Goal: Book appointment/travel/reservation

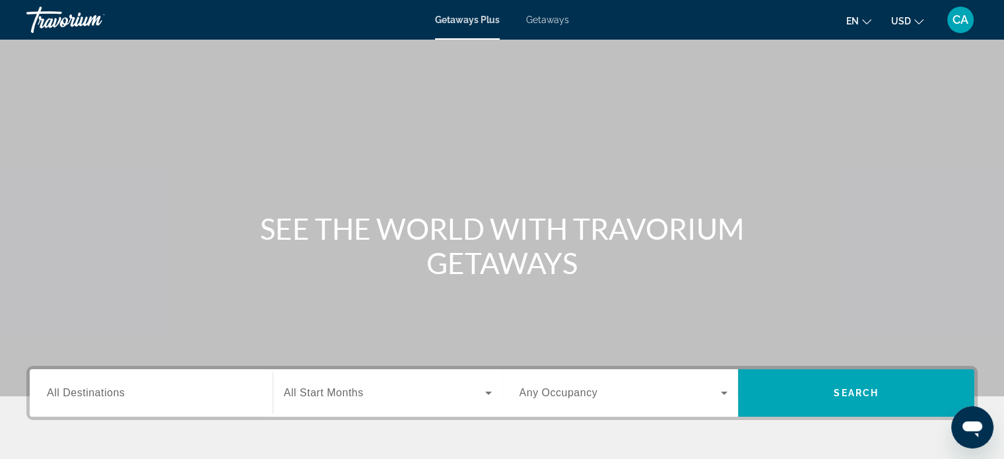
click at [226, 398] on input "Destination All Destinations" at bounding box center [151, 394] width 209 height 16
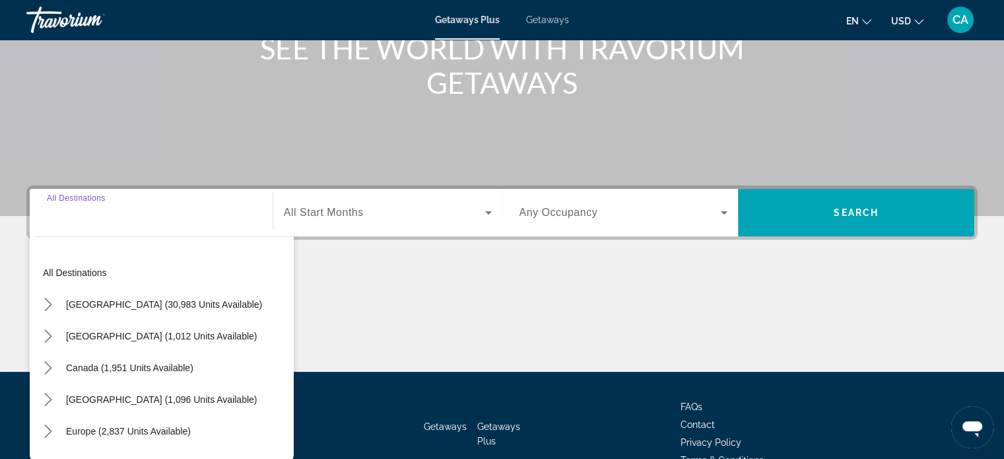
scroll to position [254, 0]
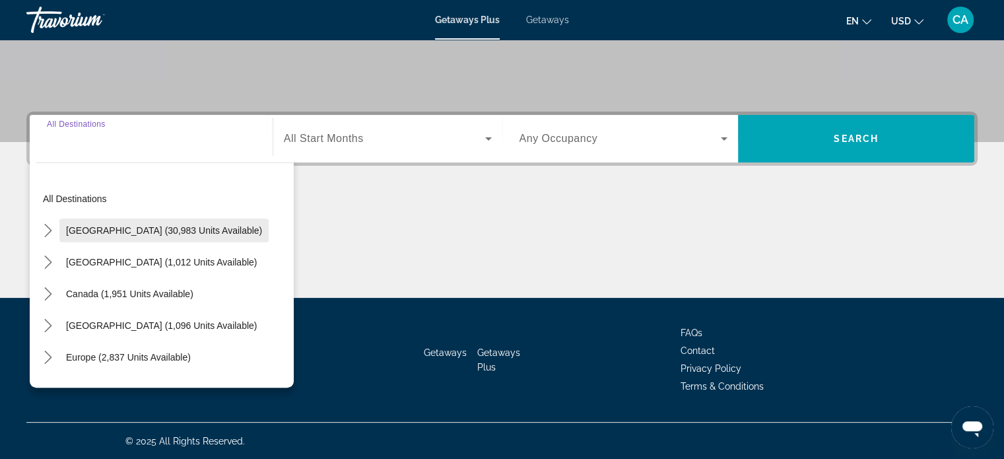
click at [198, 232] on span "[GEOGRAPHIC_DATA] (30,983 units available)" at bounding box center [164, 230] width 196 height 11
type input "**********"
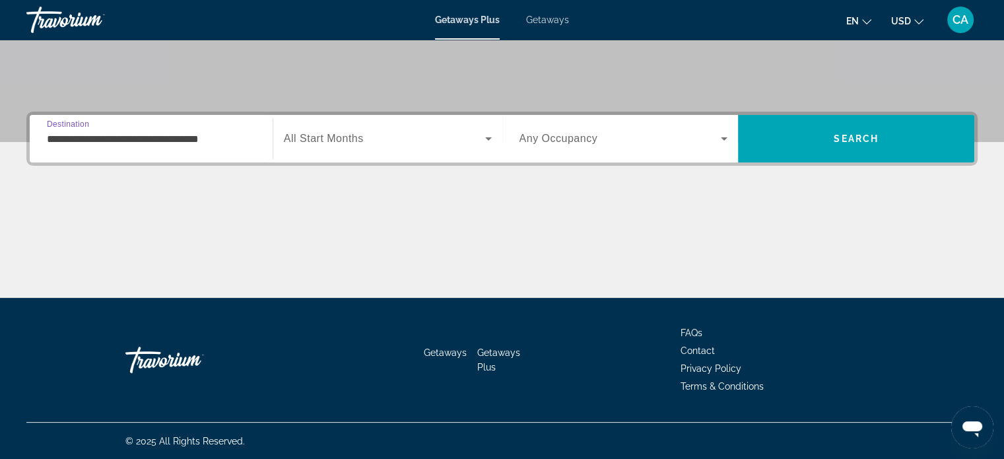
click at [489, 139] on icon "Search widget" at bounding box center [489, 139] width 16 height 16
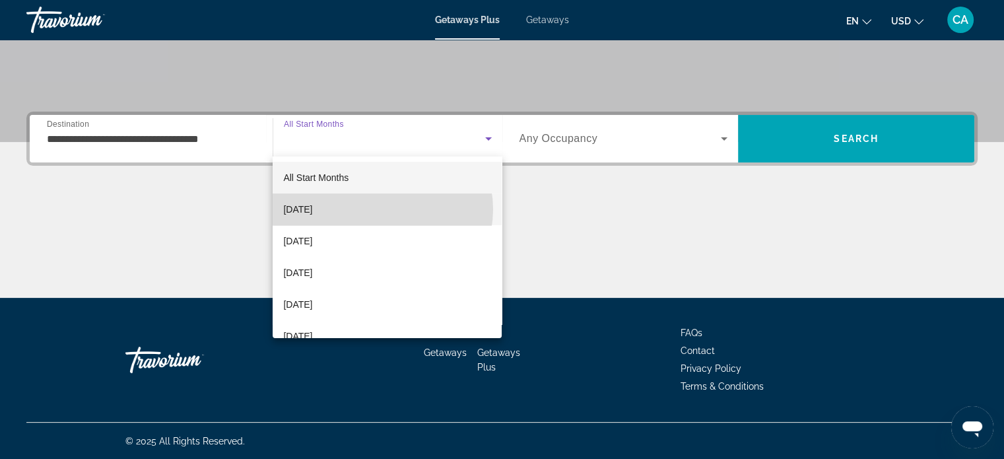
click at [382, 209] on mat-option "[DATE]" at bounding box center [387, 209] width 229 height 32
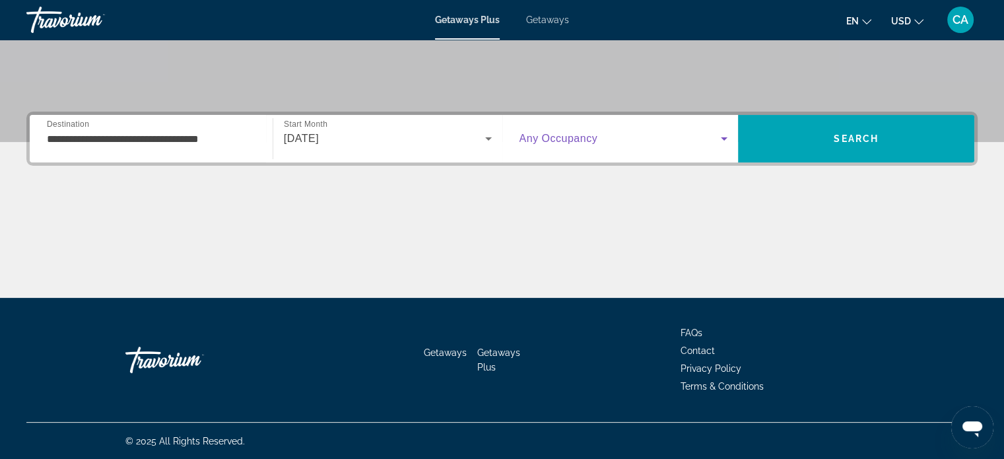
click at [670, 137] on span "Search widget" at bounding box center [621, 139] width 202 height 16
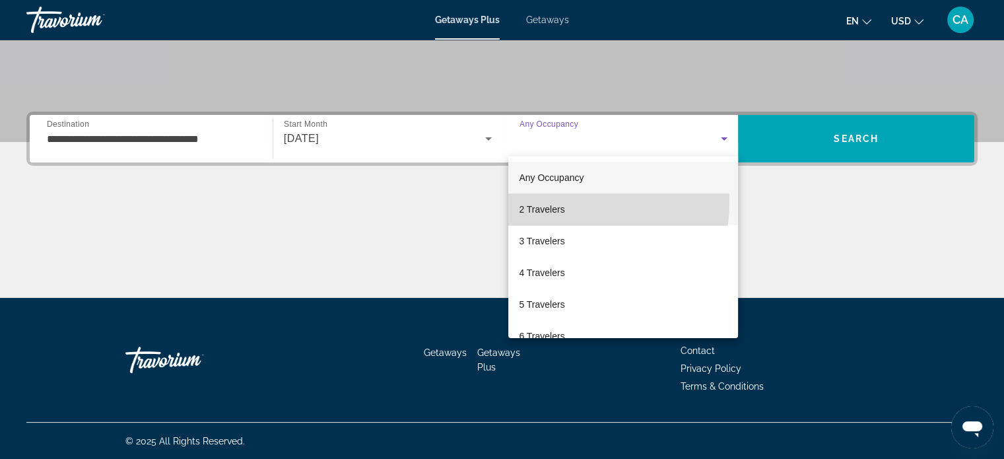
click at [557, 202] on span "2 Travelers" at bounding box center [542, 209] width 46 height 16
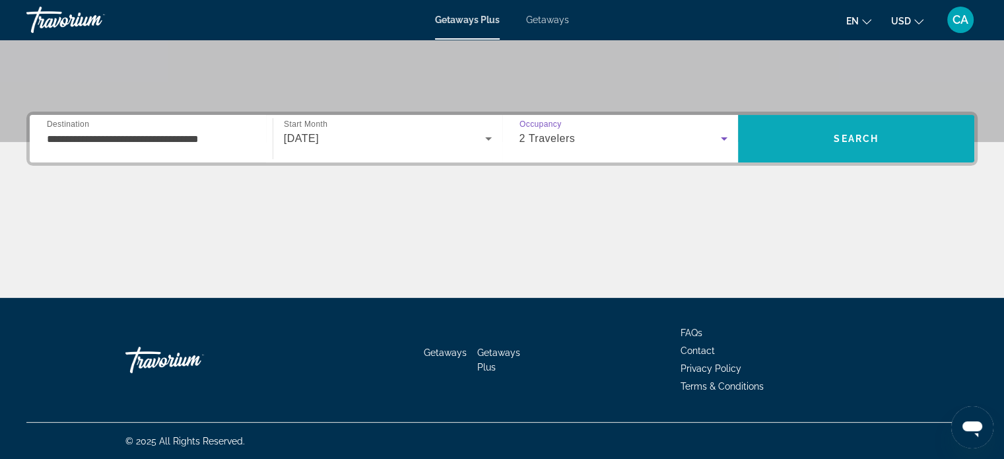
click at [828, 129] on span "Search" at bounding box center [856, 139] width 236 height 32
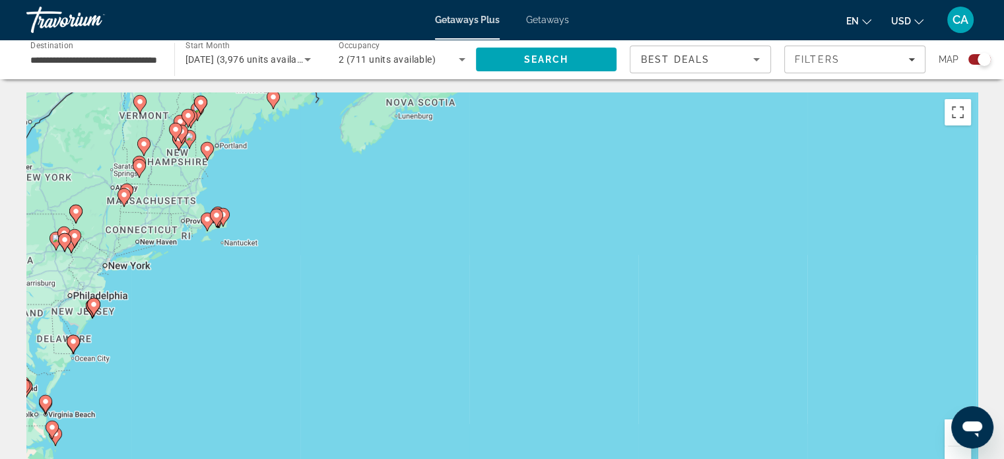
click at [95, 304] on image "Main content" at bounding box center [94, 304] width 8 height 8
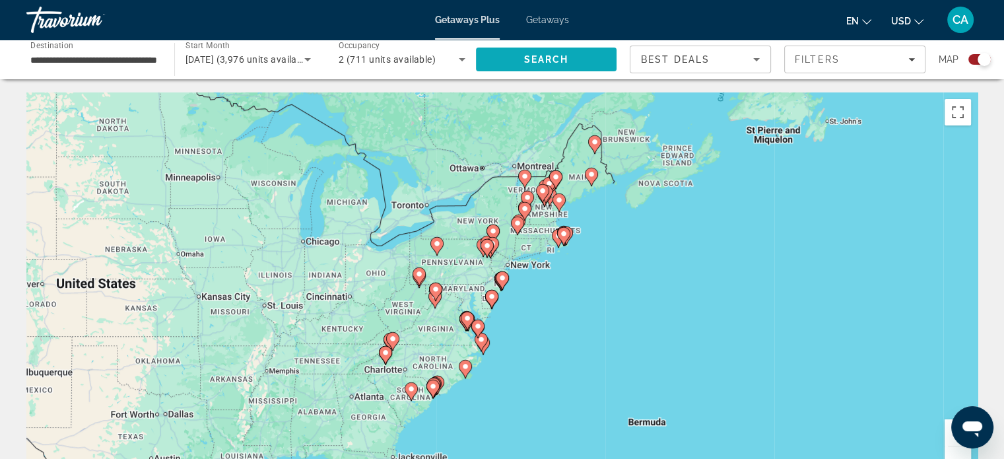
click at [518, 52] on span "Search" at bounding box center [546, 60] width 141 height 32
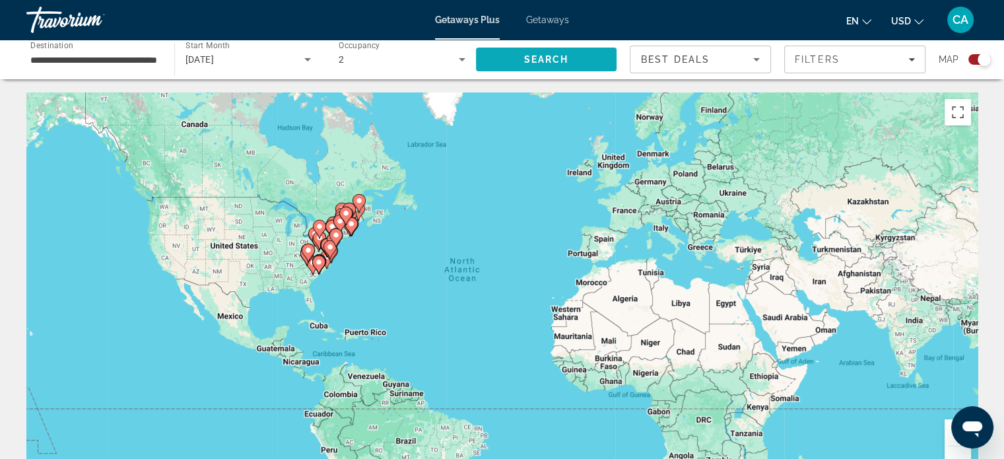
click at [521, 60] on span "Search" at bounding box center [546, 60] width 141 height 32
click at [733, 62] on div "Best Deals" at bounding box center [697, 60] width 112 height 16
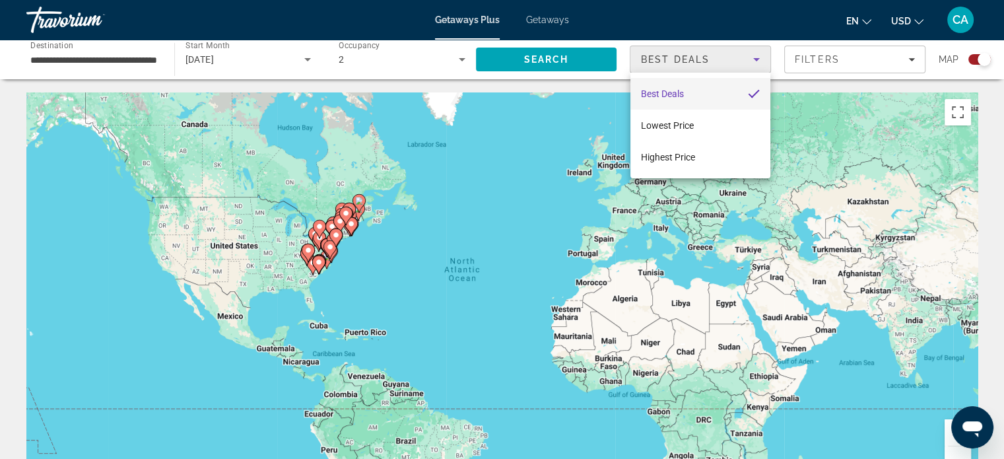
click at [553, 147] on div at bounding box center [502, 229] width 1004 height 459
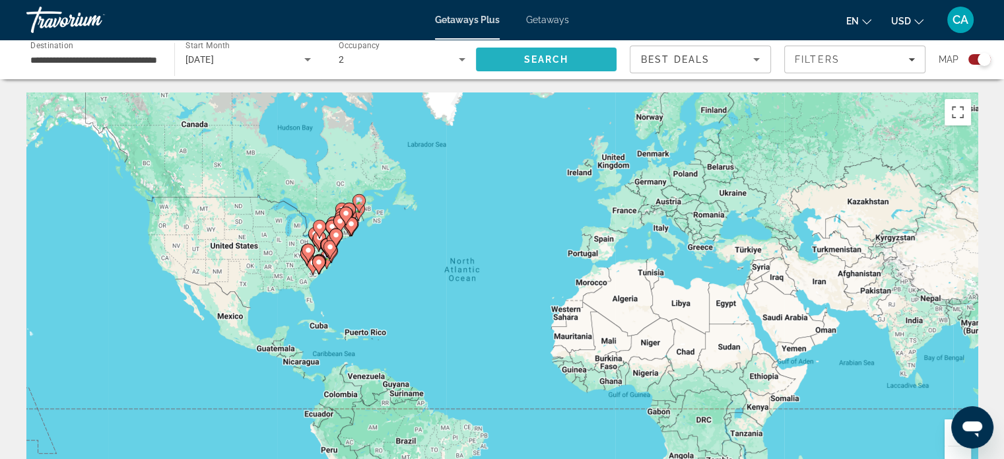
click at [559, 58] on span "Search" at bounding box center [546, 59] width 45 height 11
drag, startPoint x: 559, startPoint y: 58, endPoint x: 594, endPoint y: 104, distance: 57.9
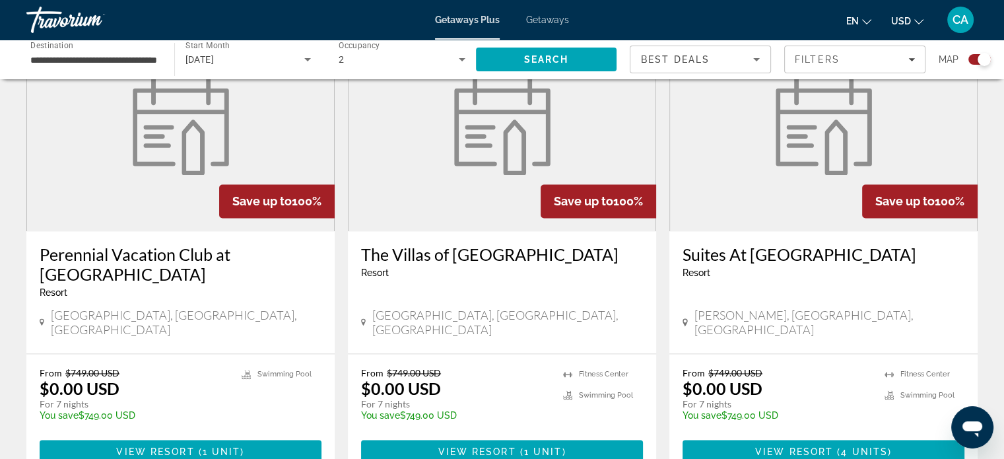
scroll to position [1999, 0]
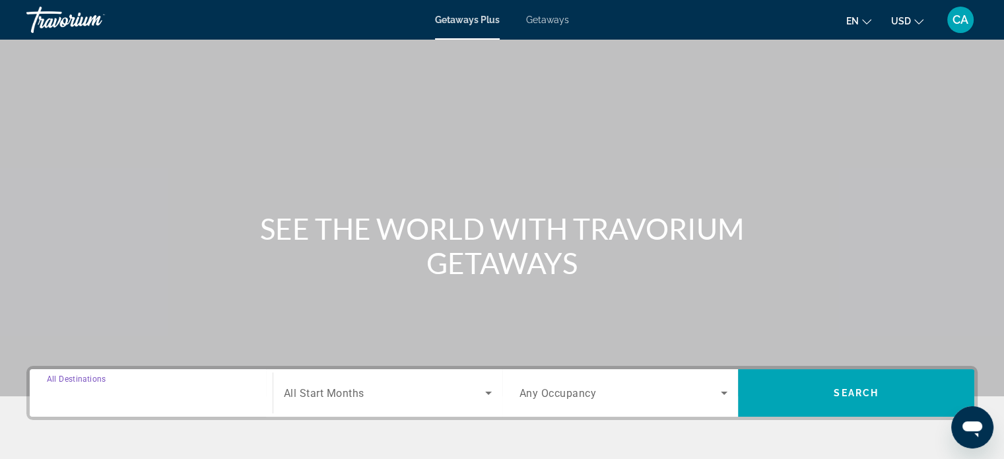
click at [189, 386] on input "Destination All Destinations" at bounding box center [151, 394] width 209 height 16
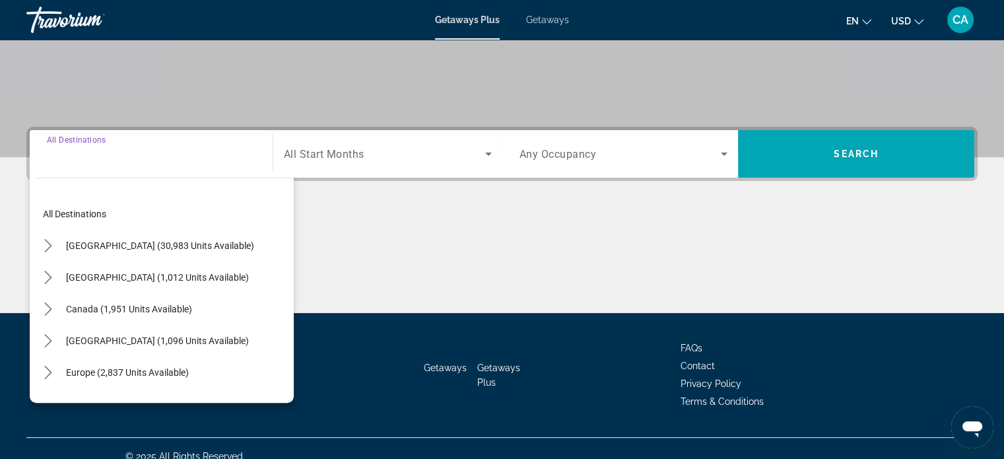
scroll to position [254, 0]
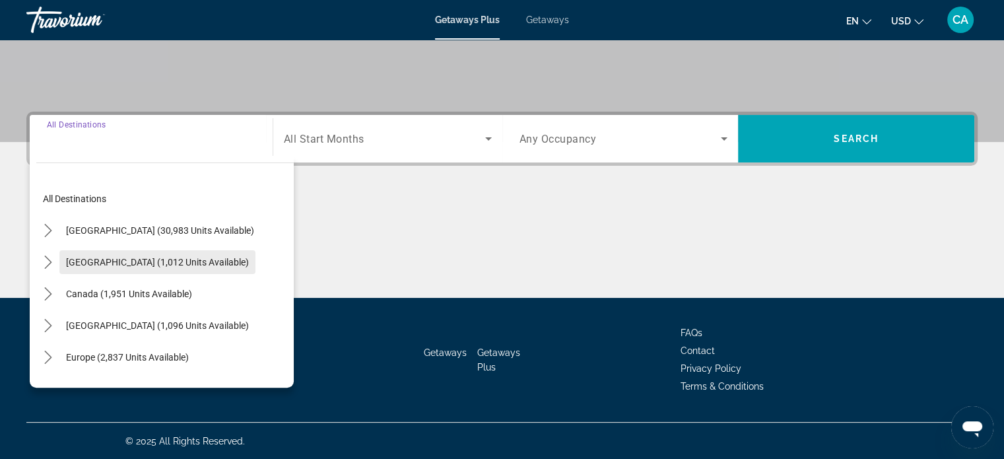
click at [156, 265] on span "[GEOGRAPHIC_DATA] (1,012 units available)" at bounding box center [157, 262] width 183 height 11
type input "**********"
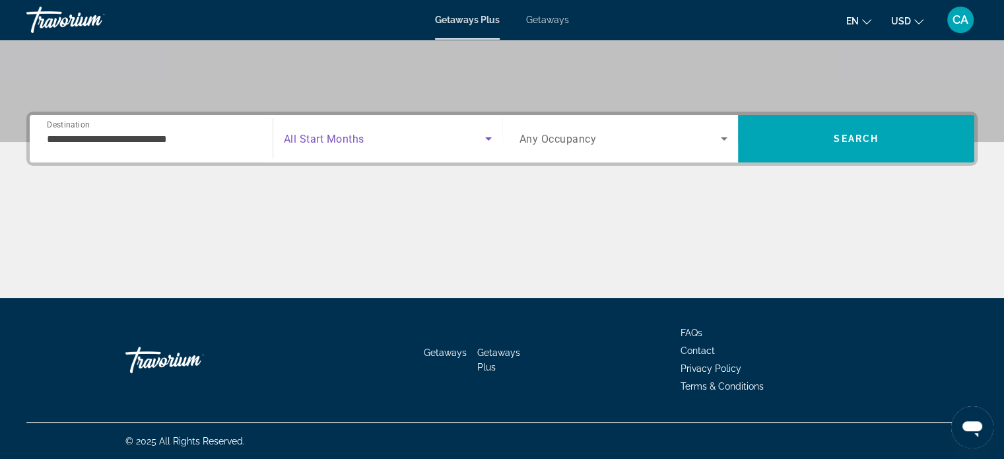
click at [476, 138] on span "Search widget" at bounding box center [384, 139] width 201 height 16
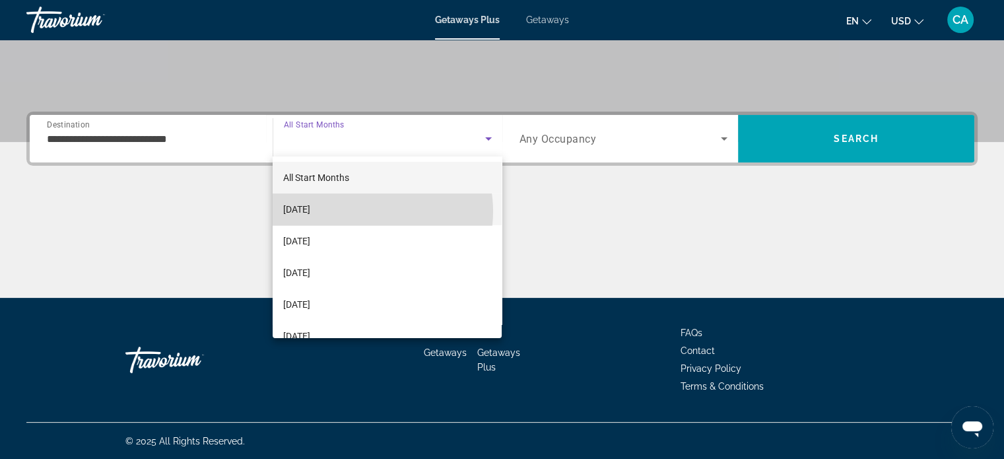
click at [367, 211] on mat-option "[DATE]" at bounding box center [387, 209] width 229 height 32
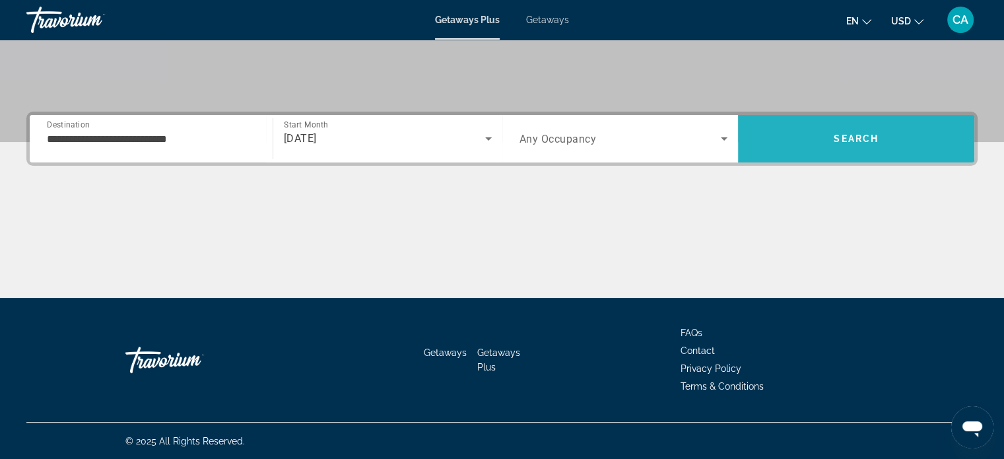
click at [862, 145] on span "Search" at bounding box center [856, 139] width 236 height 32
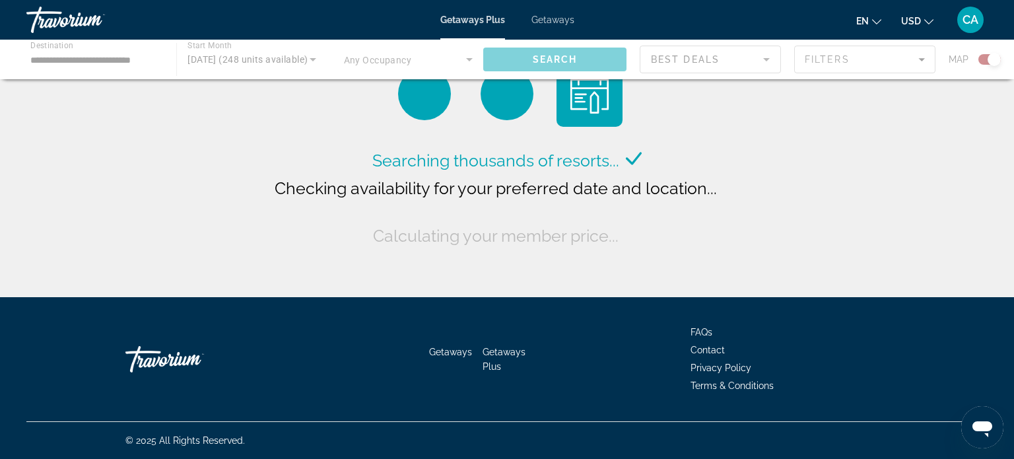
click at [434, 57] on div "Main content" at bounding box center [507, 60] width 1014 height 40
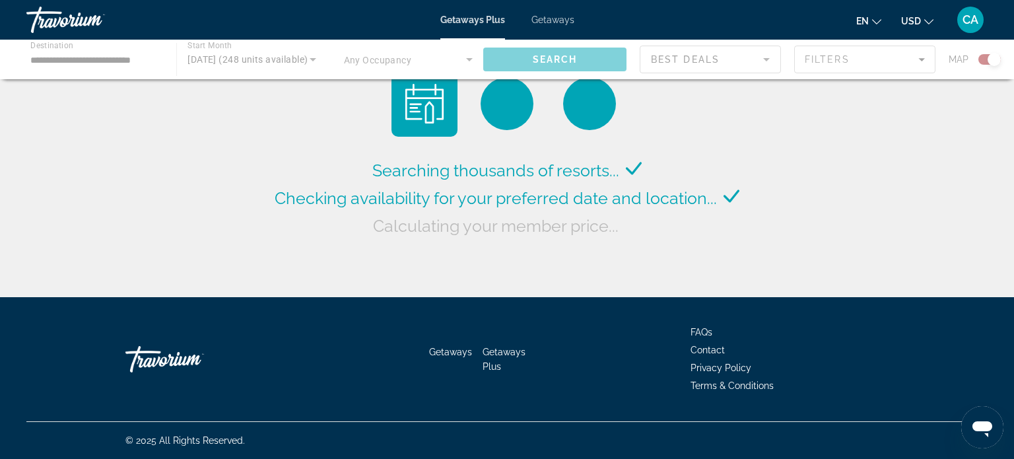
click at [467, 63] on div "Main content" at bounding box center [507, 60] width 1014 height 40
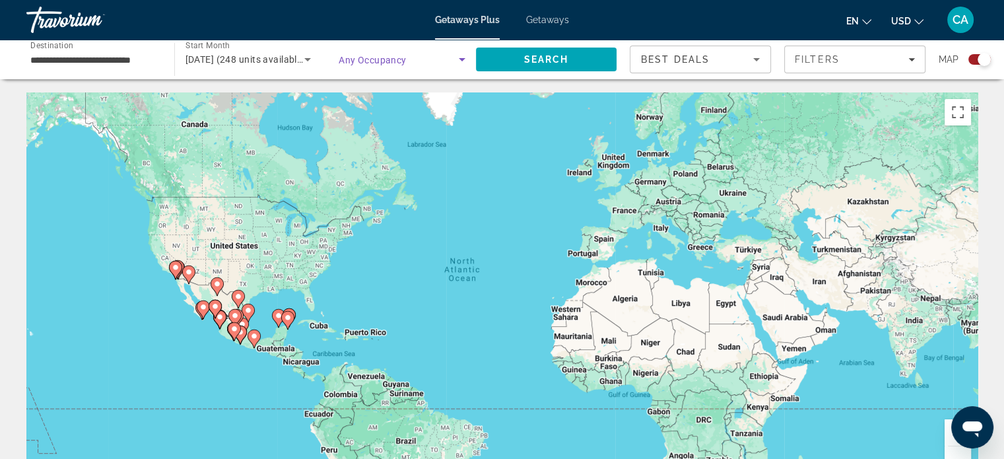
click at [452, 61] on span "Search widget" at bounding box center [399, 60] width 120 height 16
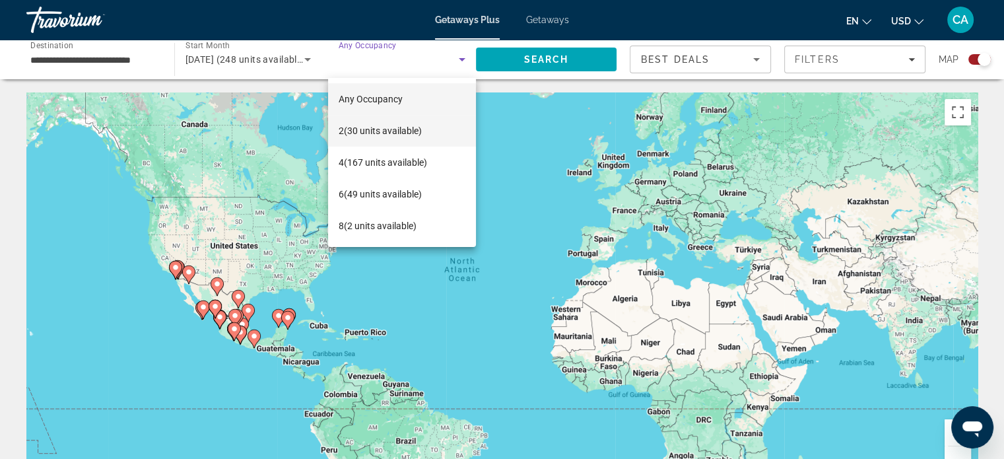
click at [396, 135] on span "2 (30 units available)" at bounding box center [380, 131] width 83 height 16
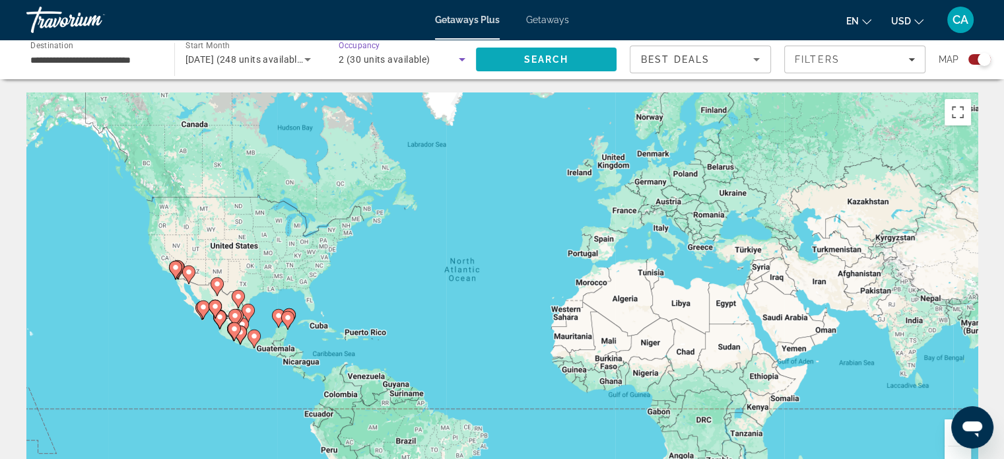
click at [542, 63] on span "Search" at bounding box center [546, 59] width 45 height 11
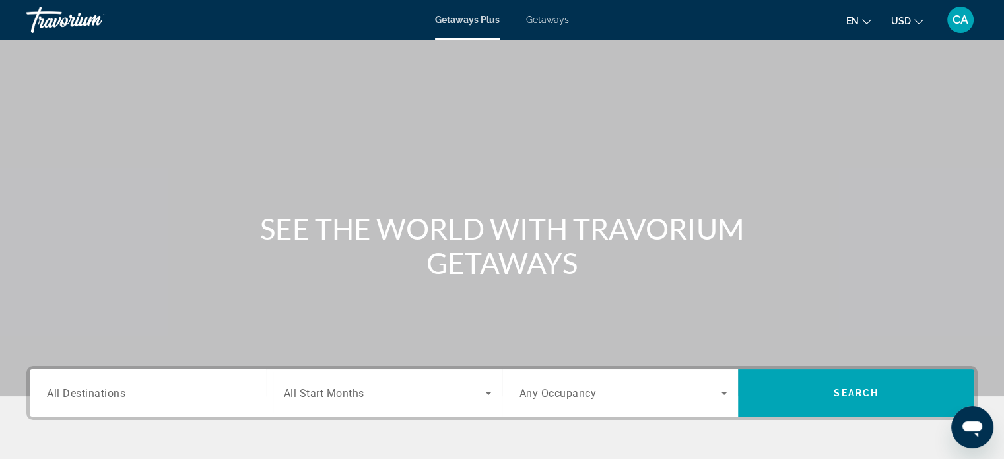
click at [129, 396] on input "Destination All Destinations" at bounding box center [151, 394] width 209 height 16
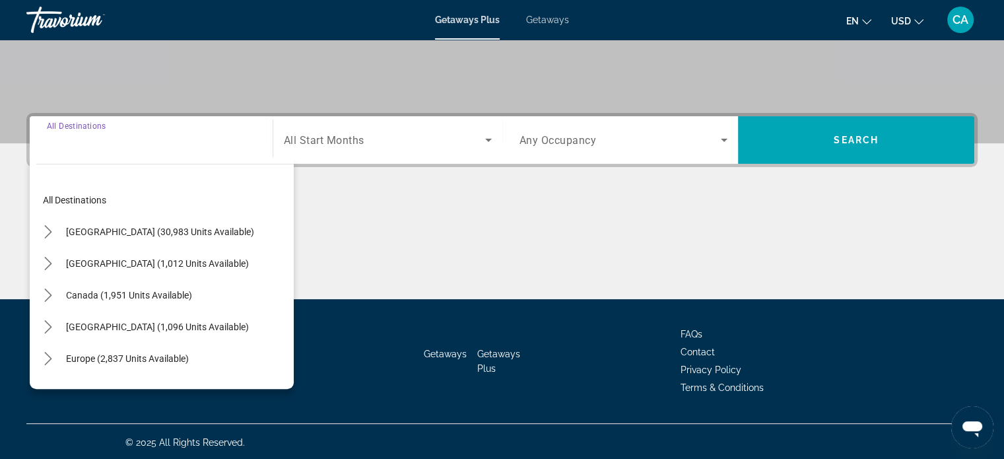
scroll to position [254, 0]
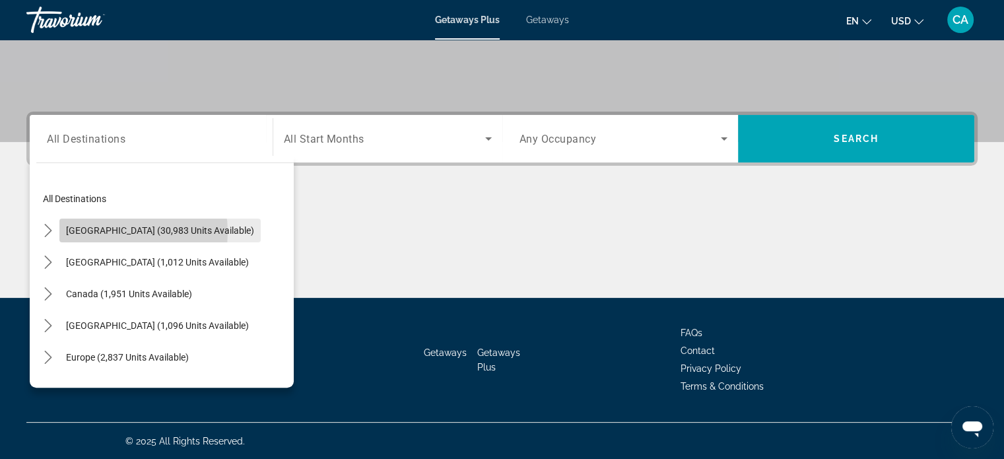
click at [114, 232] on span "[GEOGRAPHIC_DATA] (30,983 units available)" at bounding box center [160, 230] width 188 height 11
type input "**********"
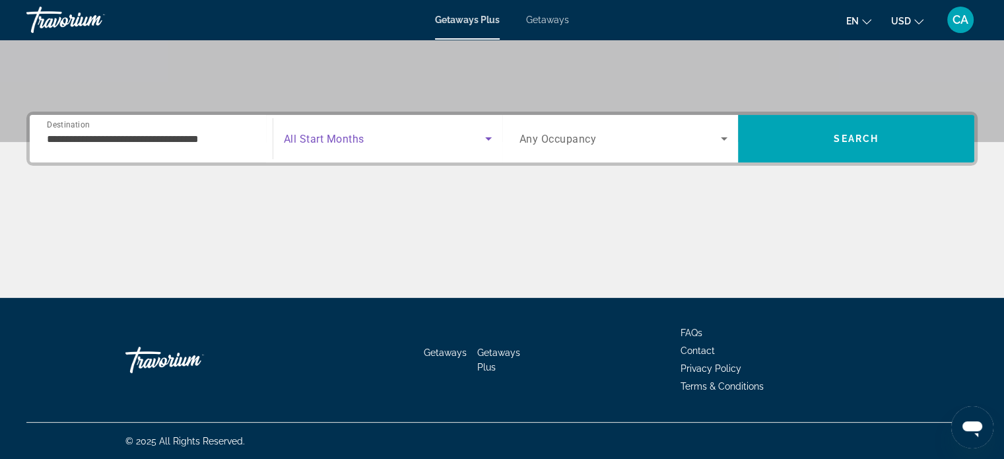
click at [399, 139] on span "Search widget" at bounding box center [384, 139] width 201 height 16
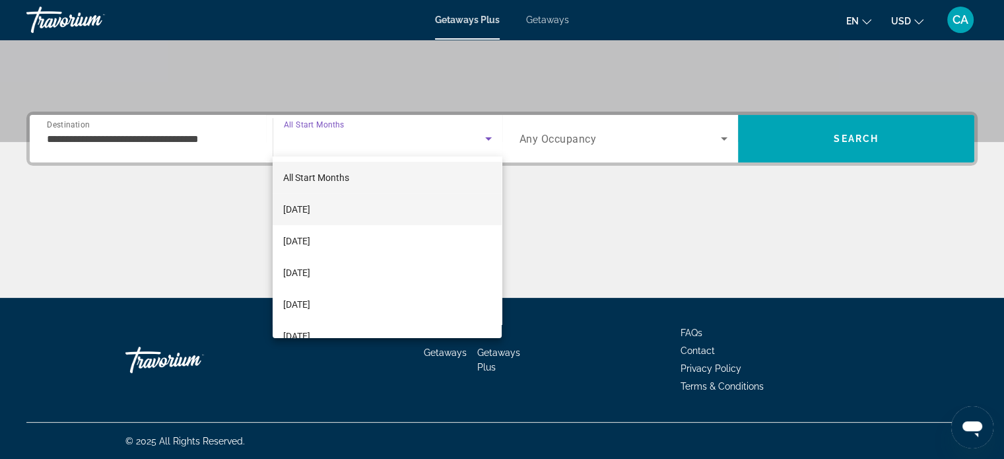
click at [355, 209] on mat-option "[DATE]" at bounding box center [387, 209] width 229 height 32
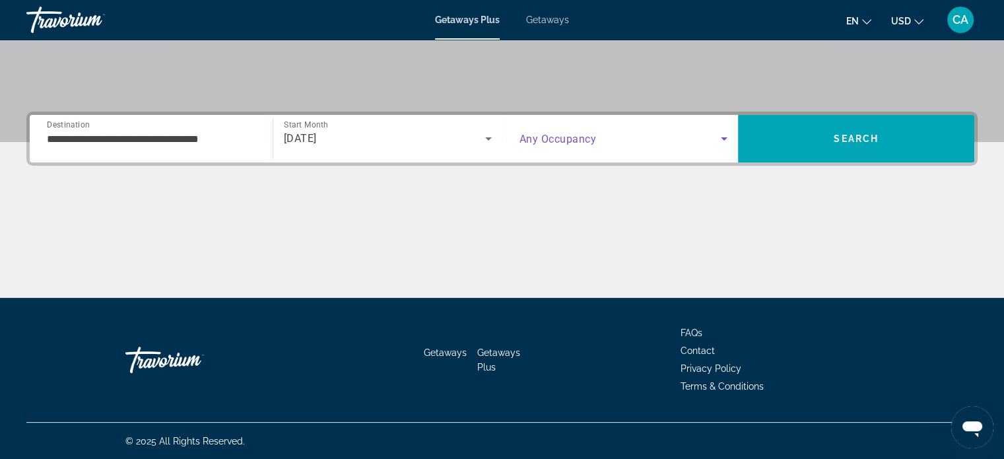
click at [704, 138] on span "Search widget" at bounding box center [621, 139] width 202 height 16
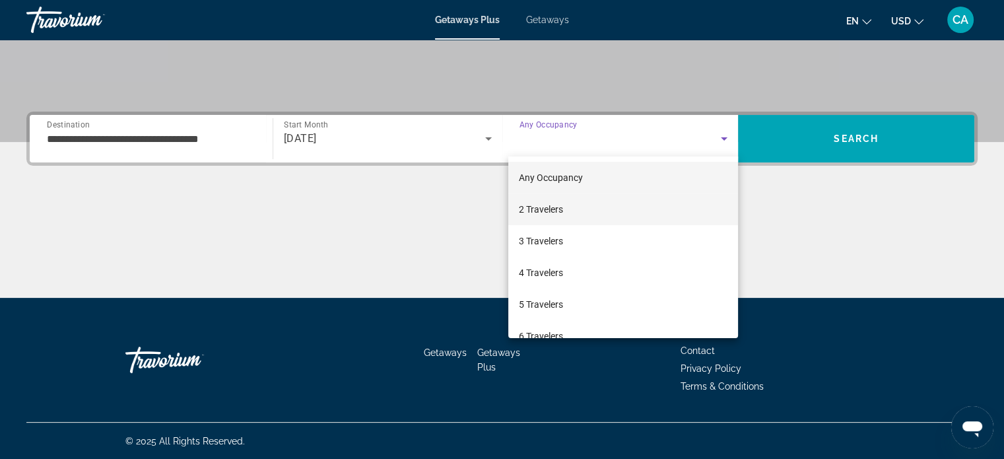
click at [557, 206] on span "2 Travelers" at bounding box center [541, 209] width 44 height 16
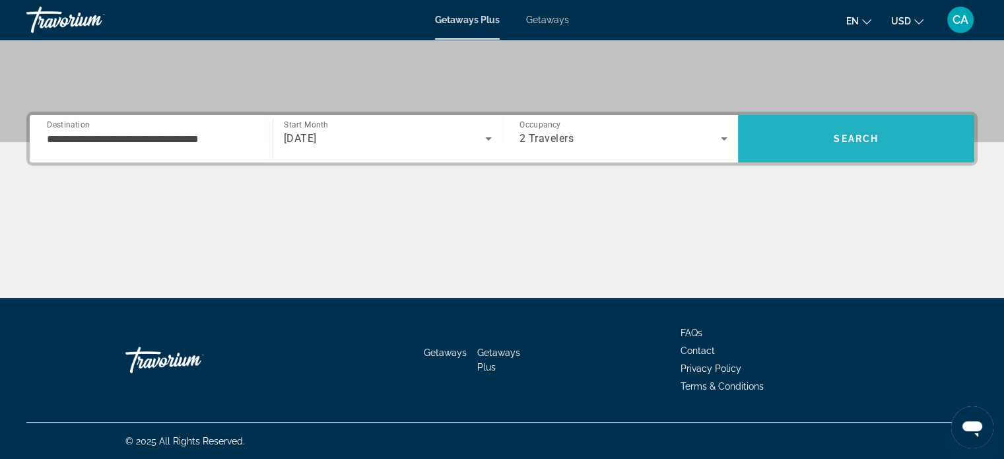
click at [835, 147] on span "Search" at bounding box center [856, 139] width 236 height 32
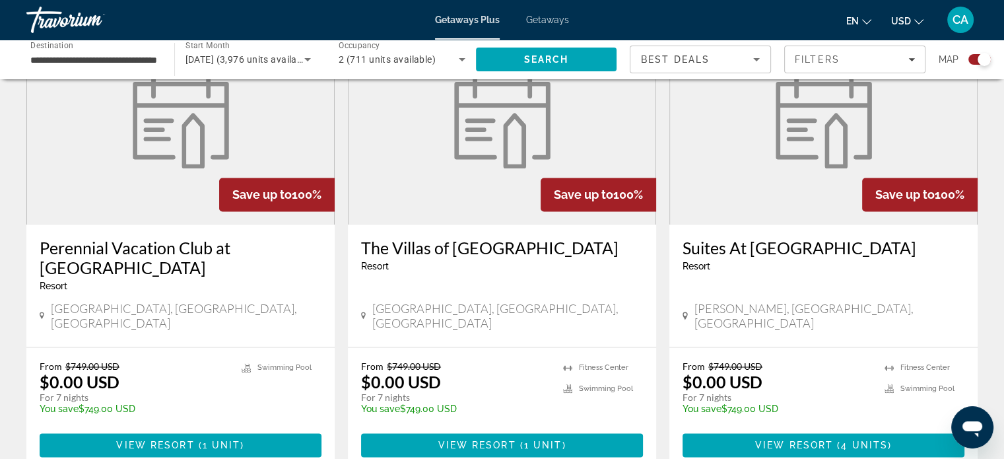
scroll to position [2068, 0]
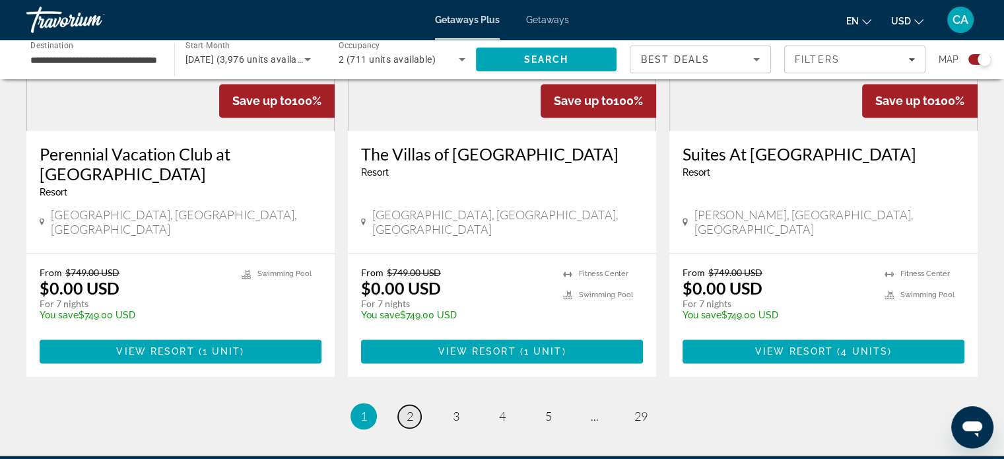
click at [408, 409] on span "2" at bounding box center [410, 416] width 7 height 15
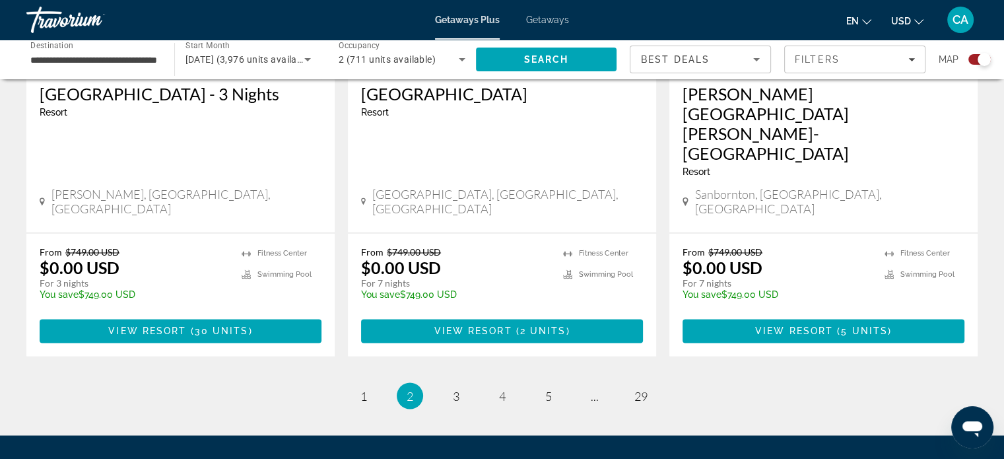
scroll to position [2032, 0]
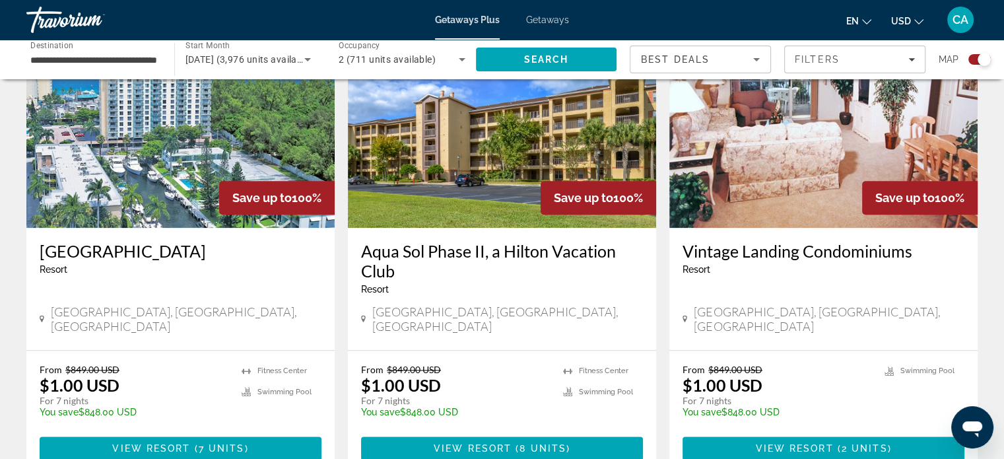
scroll to position [1459, 0]
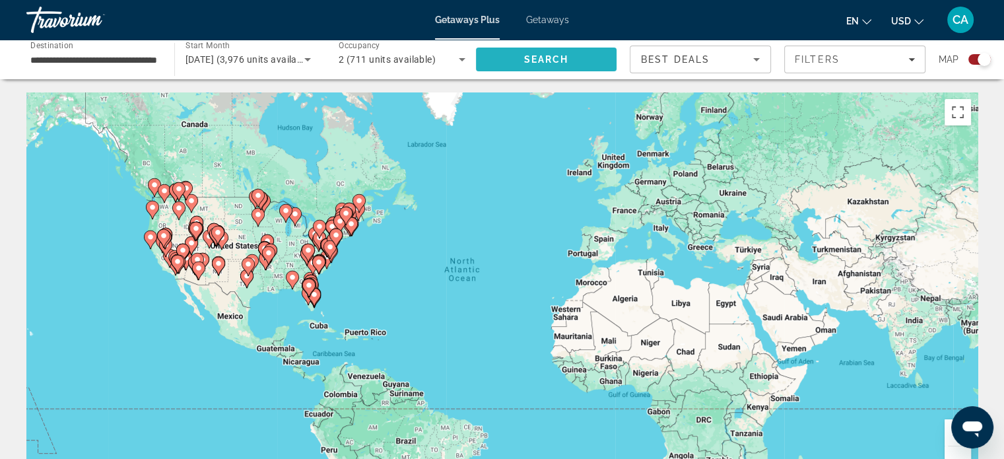
click at [554, 56] on span "Search" at bounding box center [546, 59] width 45 height 11
click at [314, 298] on icon "Main content" at bounding box center [314, 297] width 12 height 17
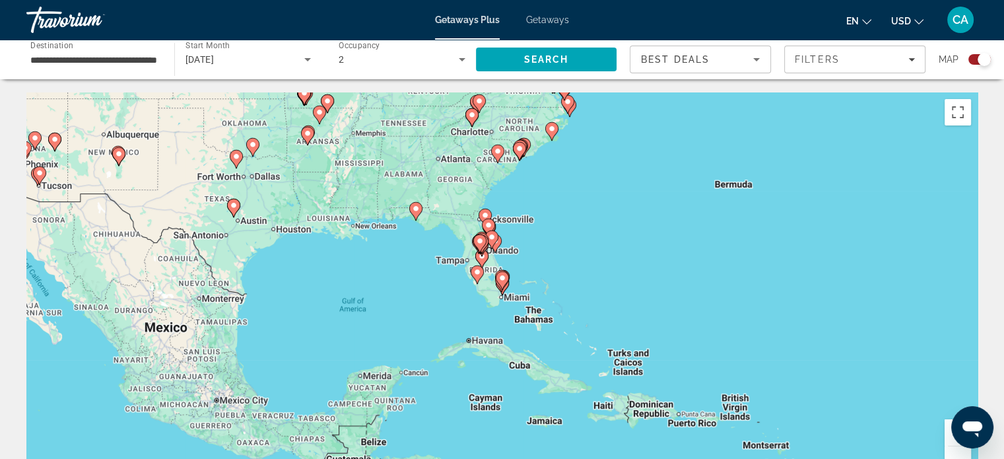
click at [475, 273] on image "Main content" at bounding box center [477, 272] width 8 height 8
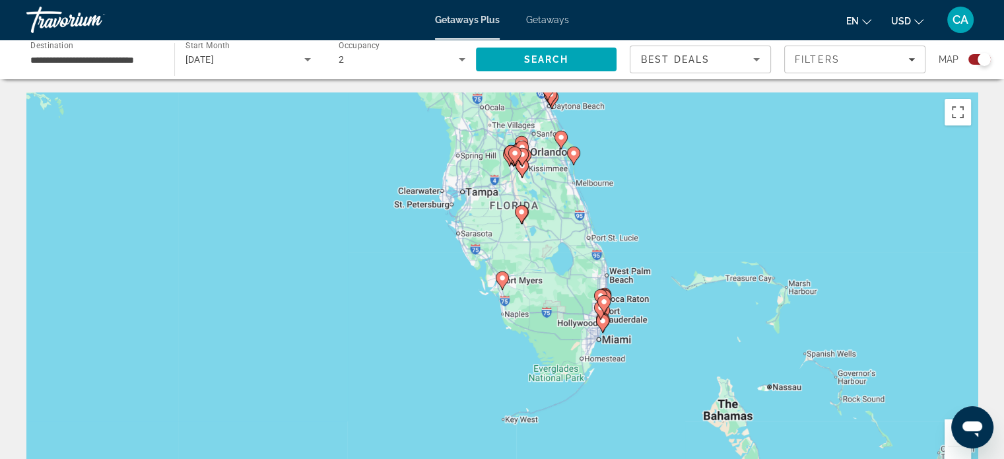
click at [520, 213] on image "Main content" at bounding box center [522, 212] width 8 height 8
click at [520, 213] on div "To navigate, press the arrow keys. To activate drag with keyboard, press Alt + …" at bounding box center [501, 290] width 951 height 396
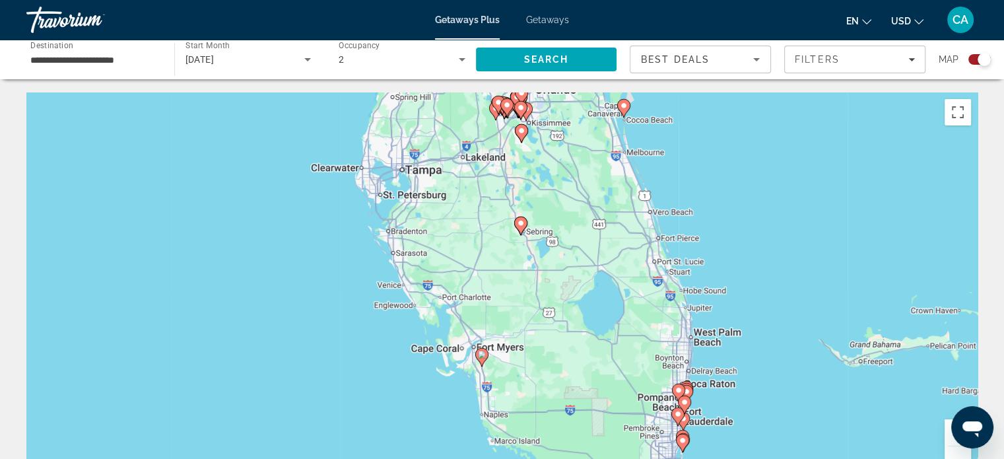
click at [525, 230] on gmp-advanced-marker "Main content" at bounding box center [520, 226] width 13 height 20
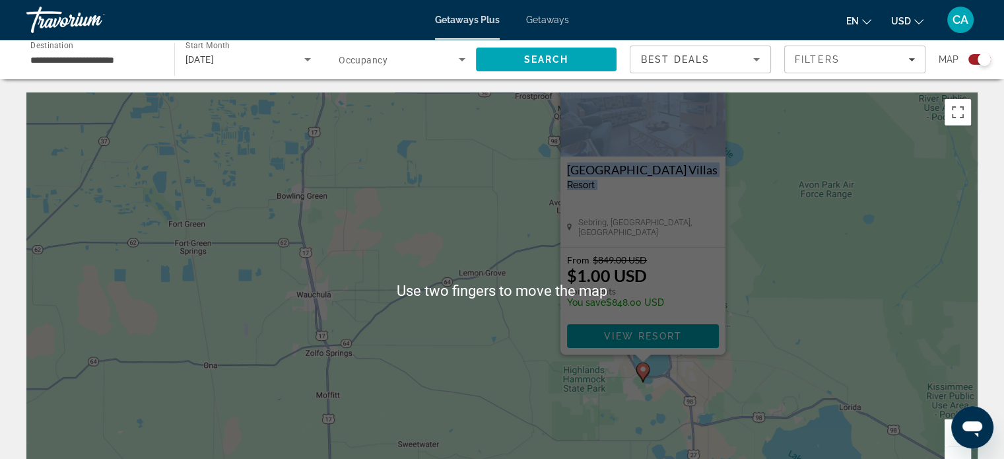
drag, startPoint x: 568, startPoint y: 240, endPoint x: 261, endPoint y: 193, distance: 310.5
click at [261, 193] on div "To activate drag with keyboard, press Alt + Enter. Once in keyboard drag state,…" at bounding box center [501, 290] width 951 height 396
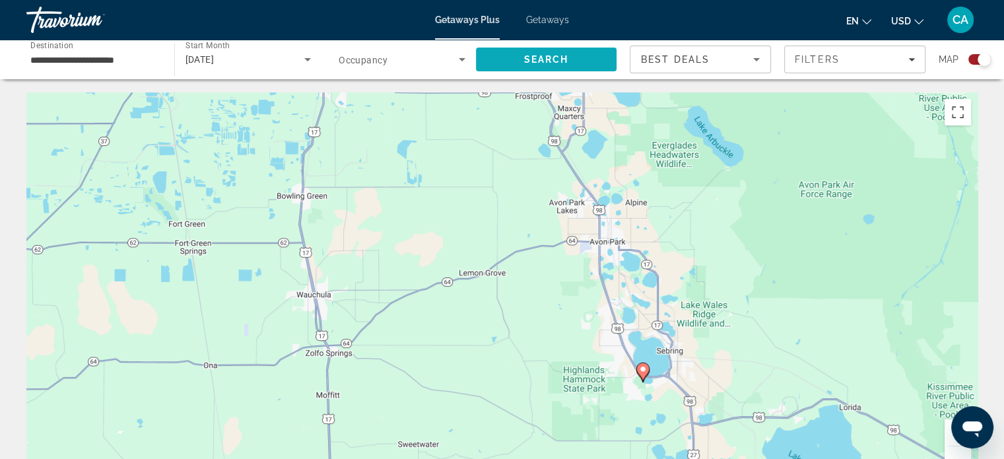
click at [544, 59] on span "Search" at bounding box center [546, 59] width 45 height 11
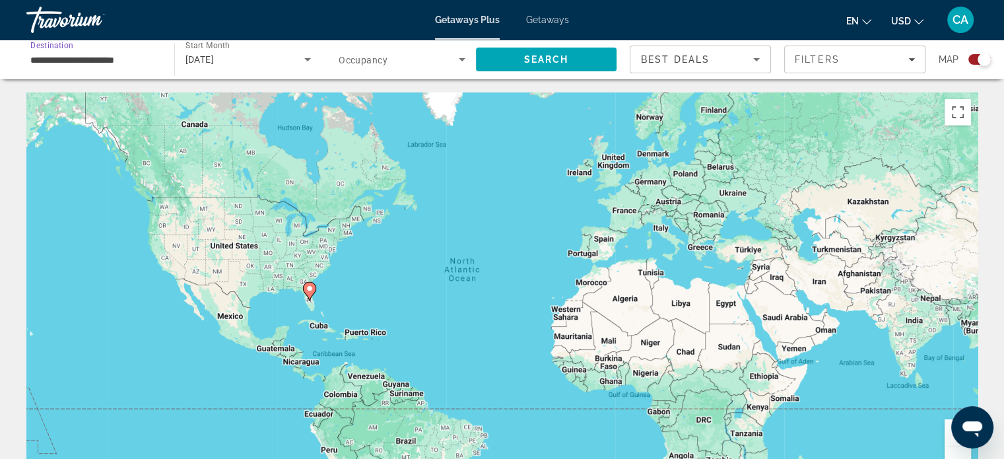
click at [123, 57] on input "**********" at bounding box center [93, 60] width 127 height 16
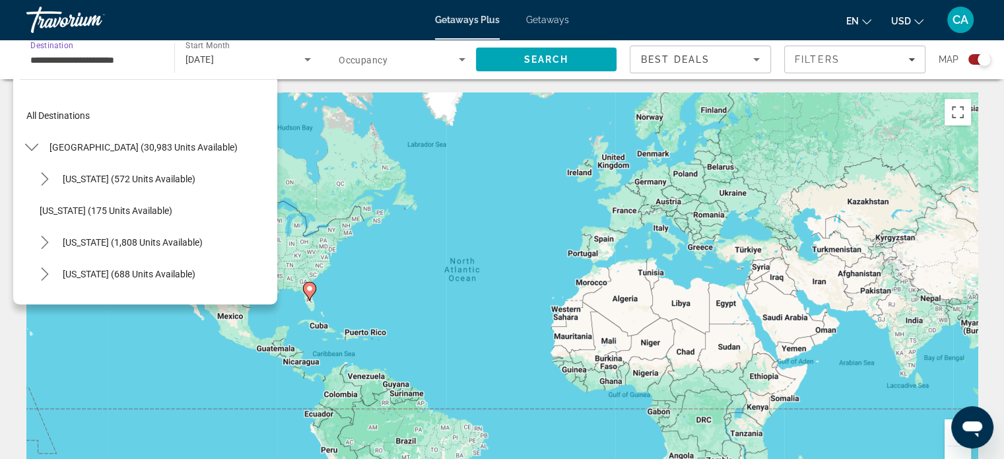
scroll to position [332, 0]
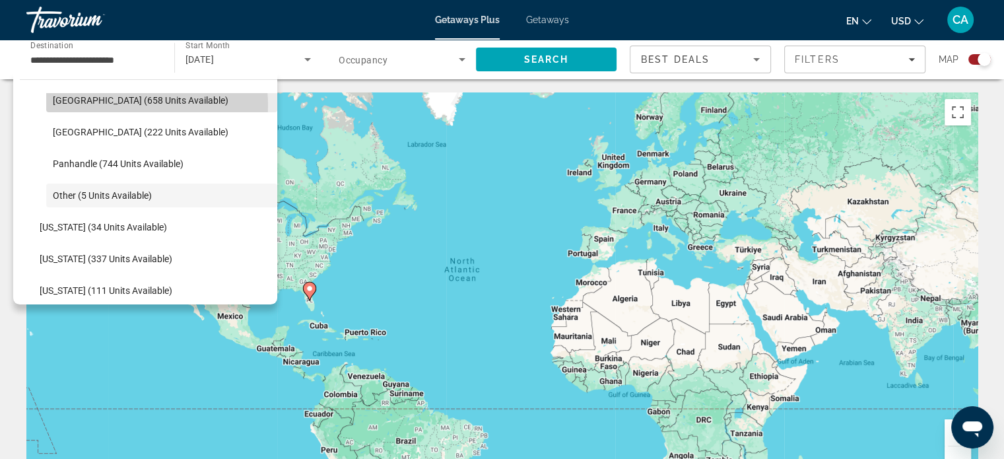
click at [135, 104] on span "[GEOGRAPHIC_DATA] (658 units available)" at bounding box center [141, 100] width 176 height 11
type input "**********"
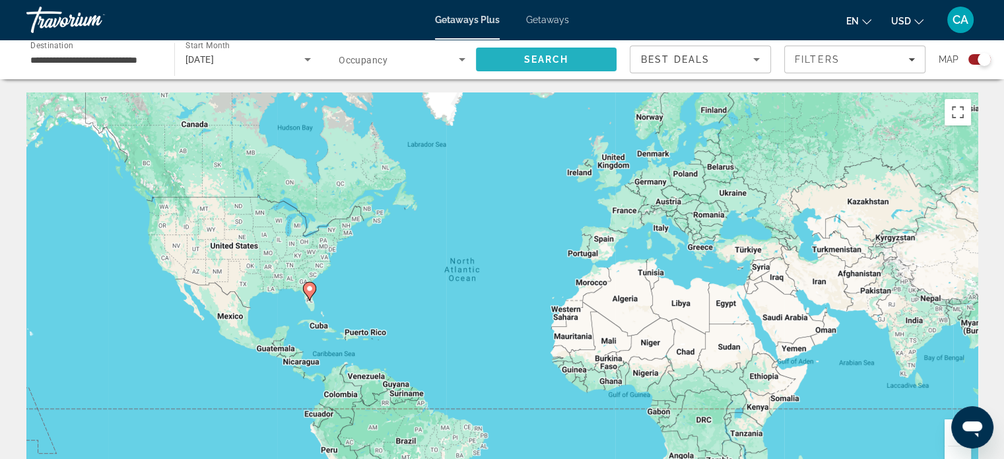
click at [544, 57] on span "Search" at bounding box center [546, 59] width 45 height 11
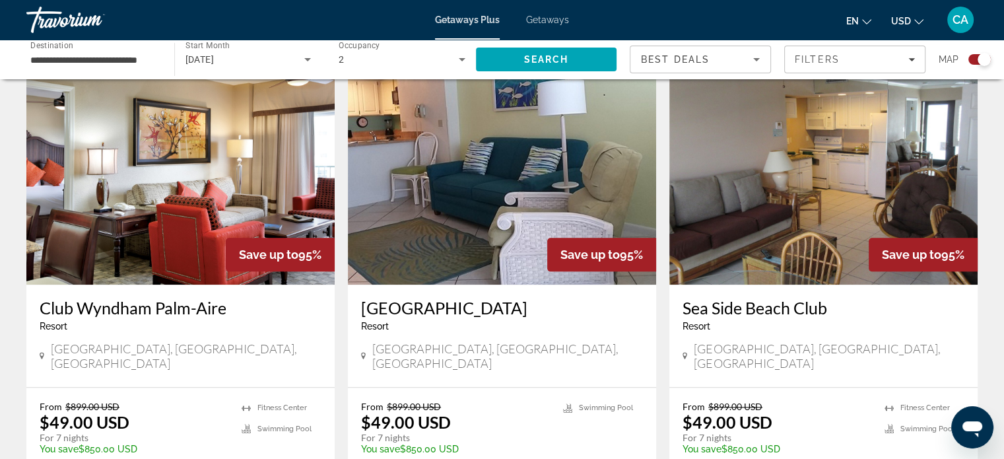
scroll to position [1458, 0]
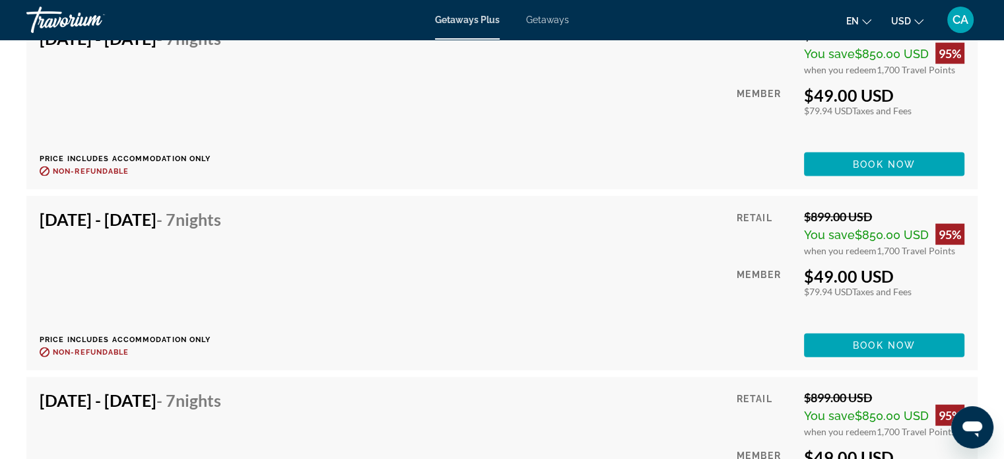
scroll to position [2706, 0]
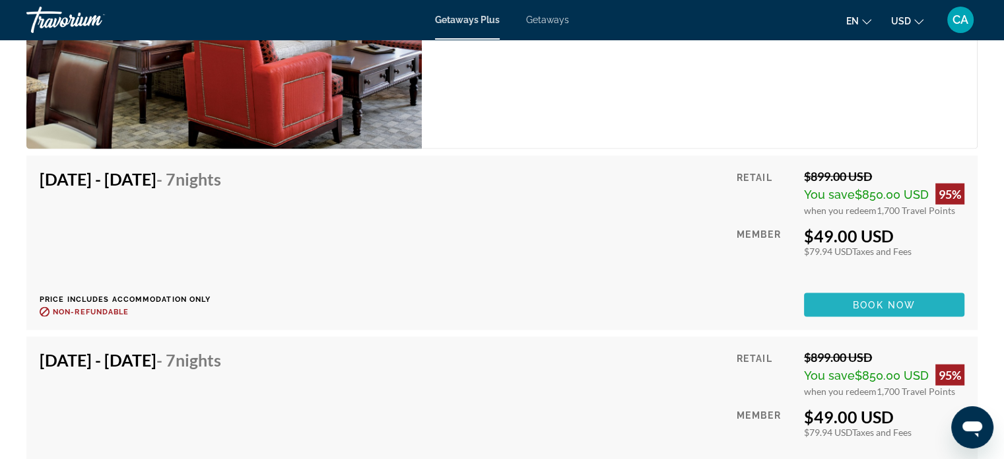
click at [917, 303] on span "Main content" at bounding box center [884, 305] width 160 height 32
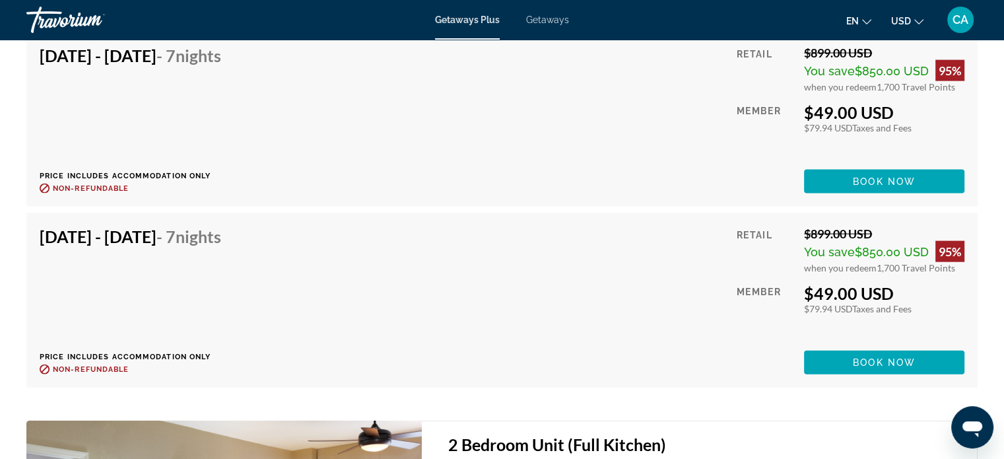
scroll to position [2800, 0]
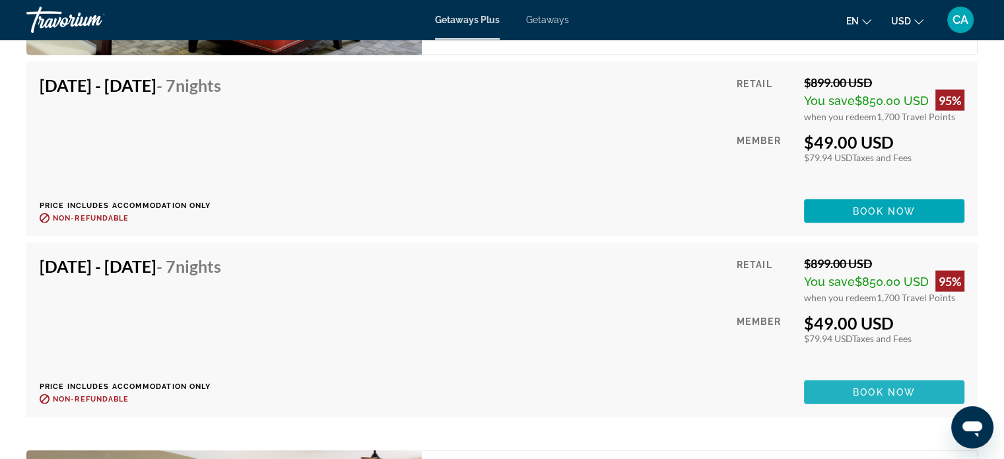
click at [902, 387] on span "Book now" at bounding box center [884, 392] width 63 height 11
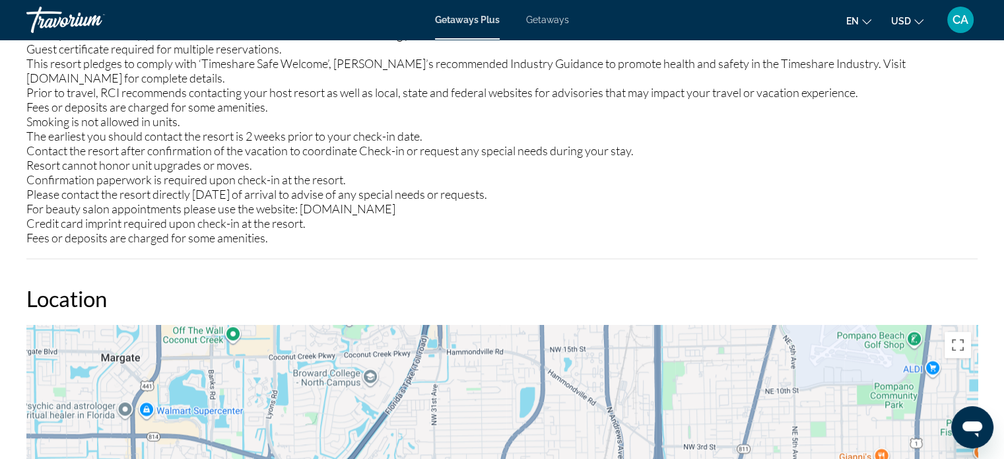
scroll to position [1708, 0]
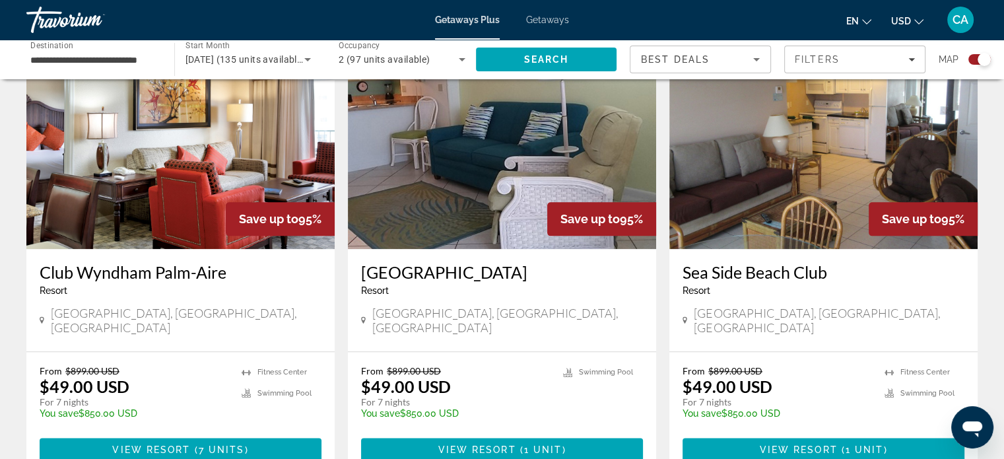
scroll to position [1490, 0]
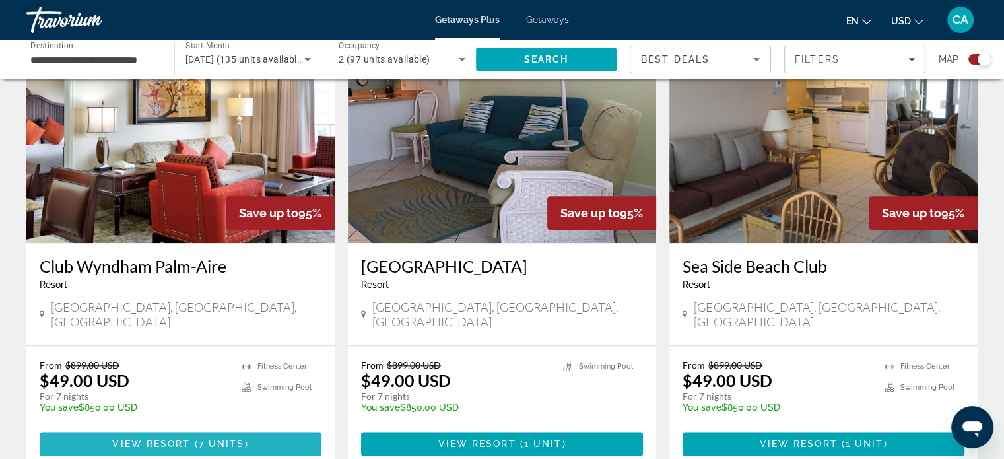
click at [232, 438] on span "7 units" at bounding box center [222, 443] width 46 height 11
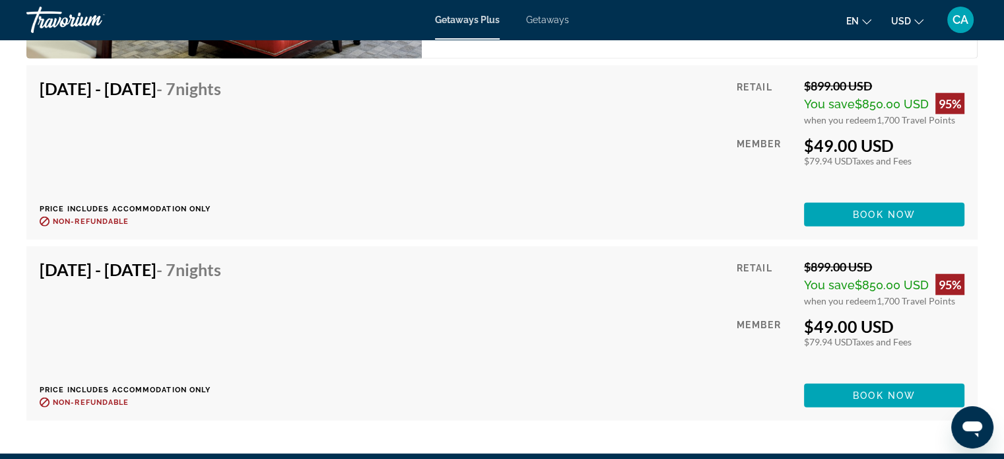
scroll to position [3373, 0]
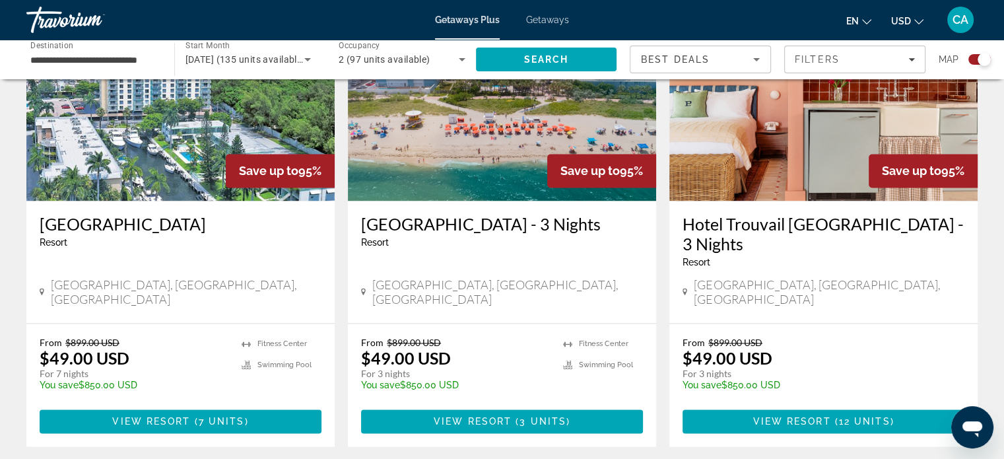
scroll to position [2002, 0]
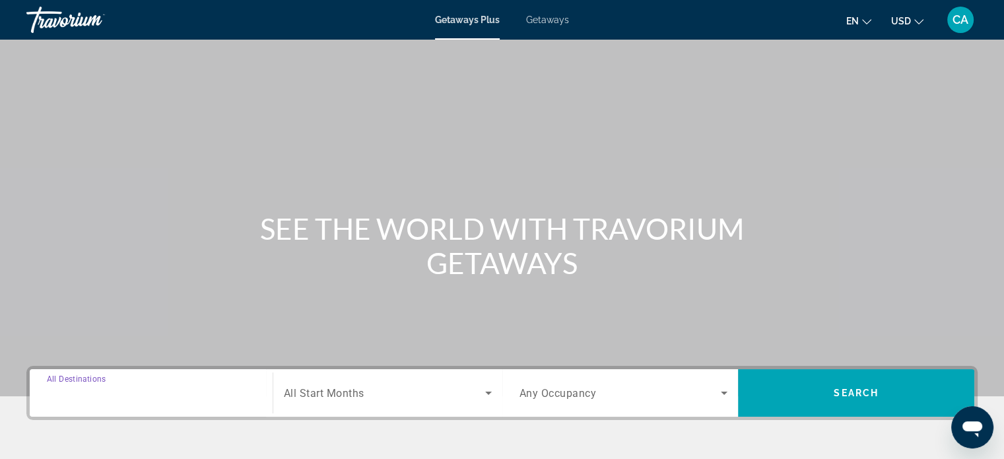
click at [172, 396] on input "Destination All Destinations" at bounding box center [151, 394] width 209 height 16
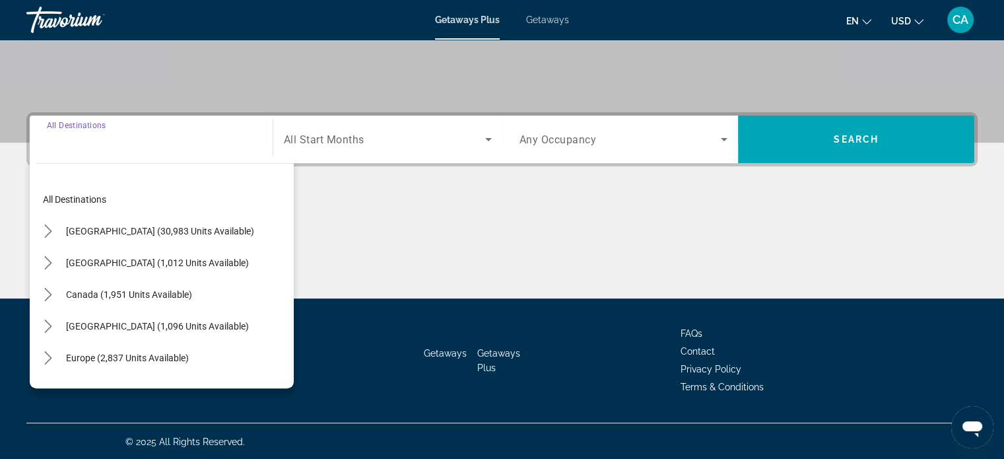
scroll to position [254, 0]
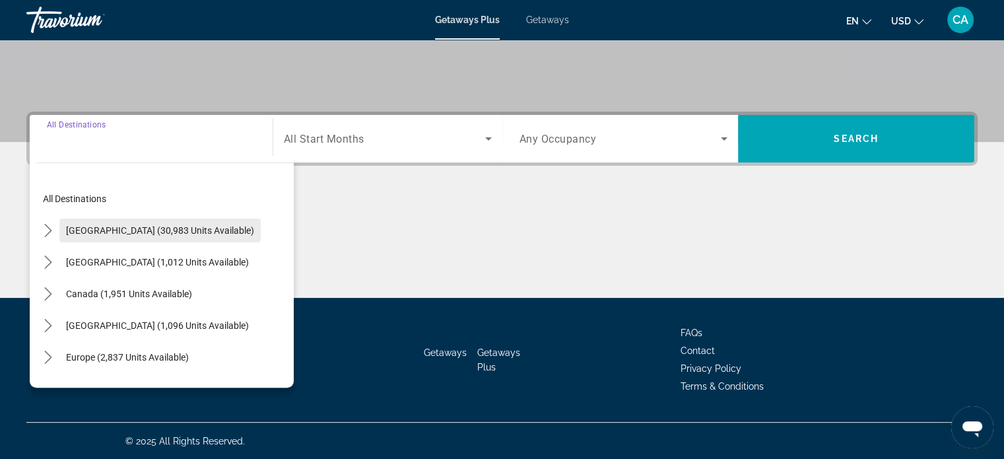
click at [144, 234] on span "[GEOGRAPHIC_DATA] (30,983 units available)" at bounding box center [160, 230] width 188 height 11
type input "**********"
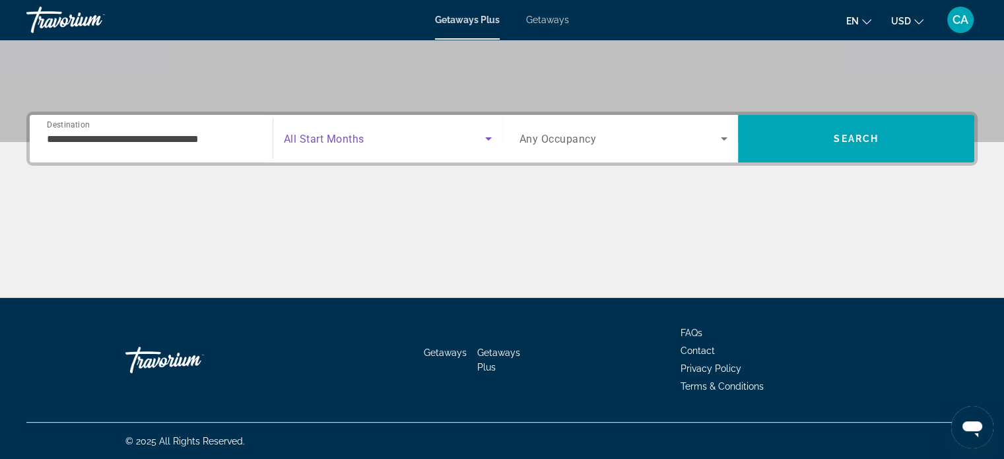
click at [446, 143] on span "Search widget" at bounding box center [384, 139] width 201 height 16
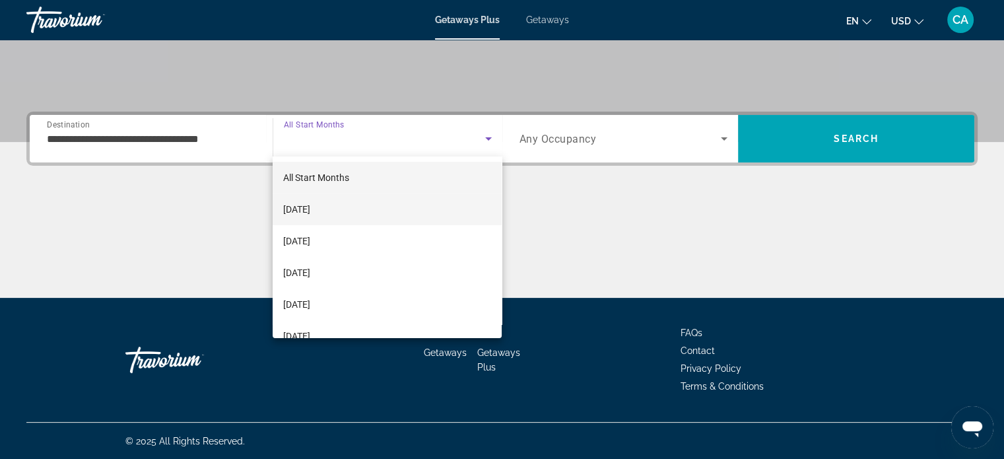
click at [365, 211] on mat-option "[DATE]" at bounding box center [387, 209] width 229 height 32
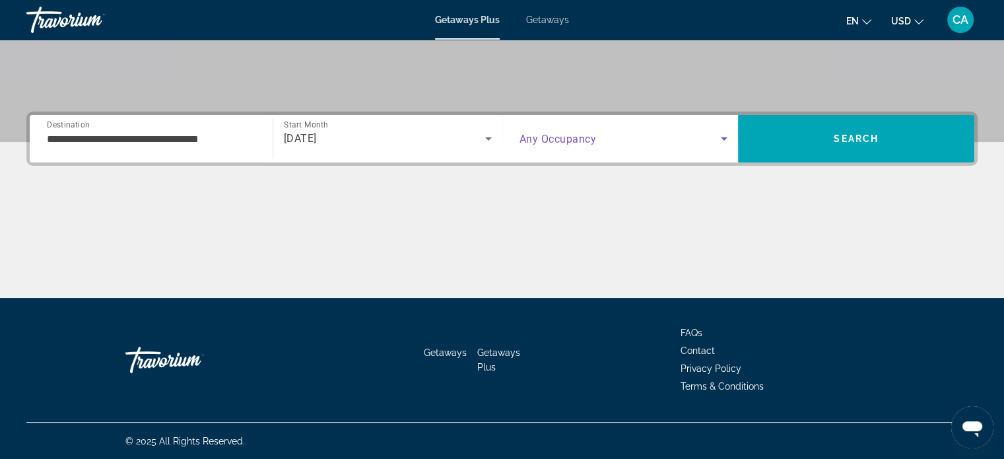
click at [719, 139] on icon "Search widget" at bounding box center [724, 139] width 16 height 16
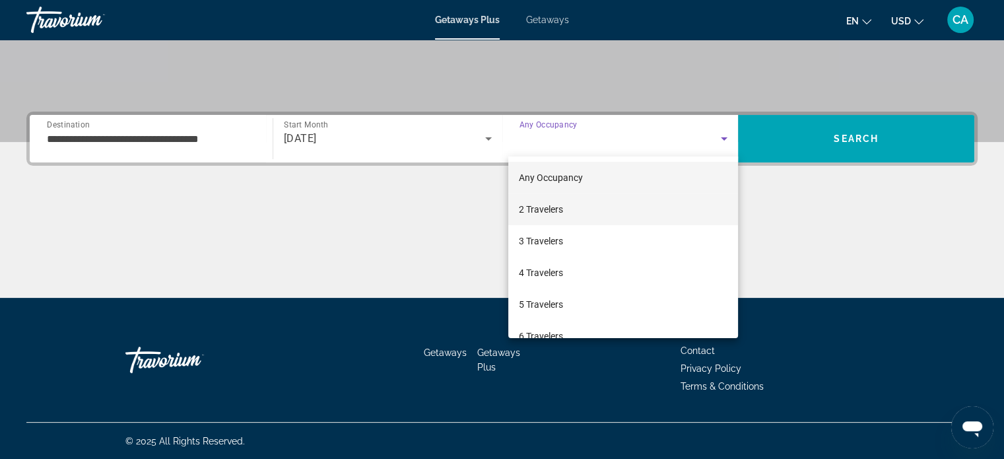
click at [599, 207] on mat-option "2 Travelers" at bounding box center [623, 209] width 230 height 32
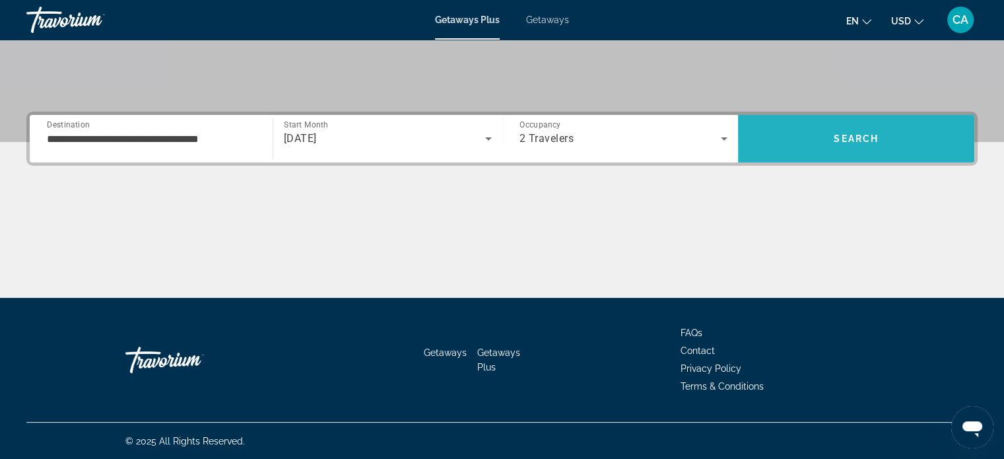
click at [885, 139] on span "Search" at bounding box center [856, 139] width 236 height 32
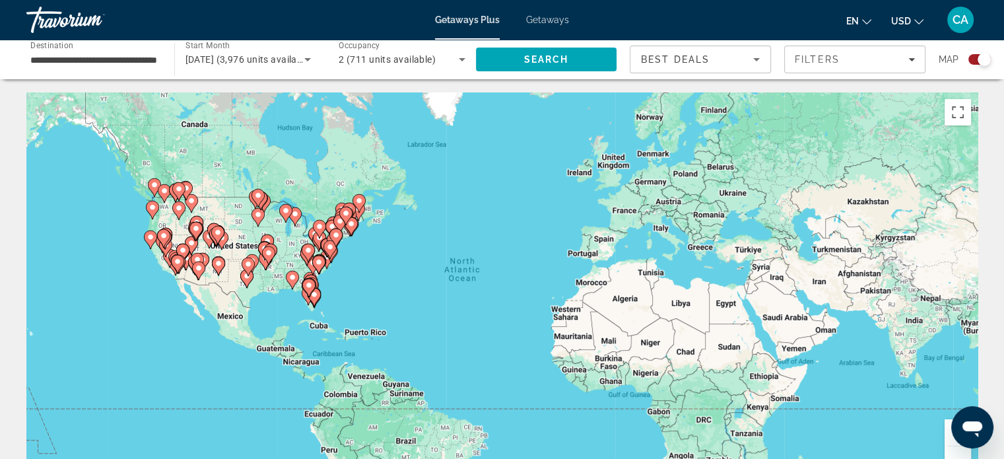
click at [314, 297] on gmp-advanced-marker "Main content" at bounding box center [308, 288] width 13 height 20
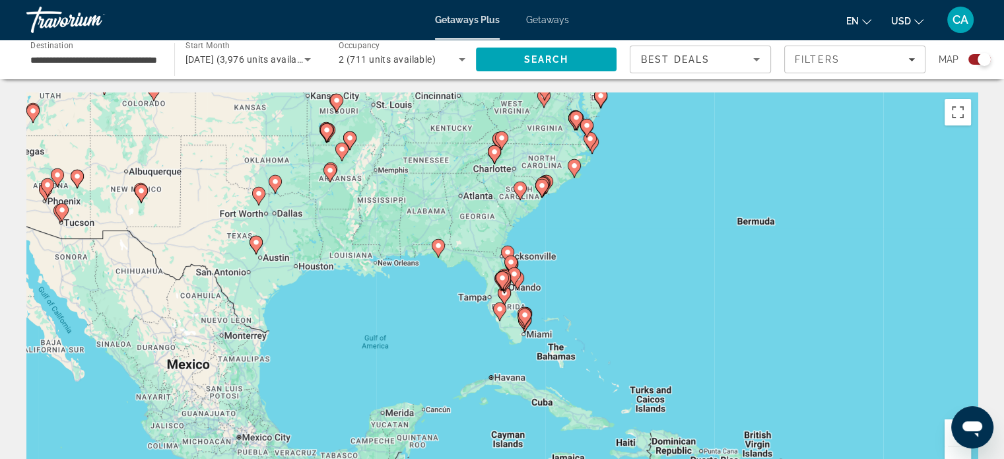
click at [511, 324] on div "To activate drag with keyboard, press Alt + Enter. Once in keyboard drag state,…" at bounding box center [501, 290] width 951 height 396
click at [518, 287] on icon "Main content" at bounding box center [517, 280] width 12 height 17
type input "**********"
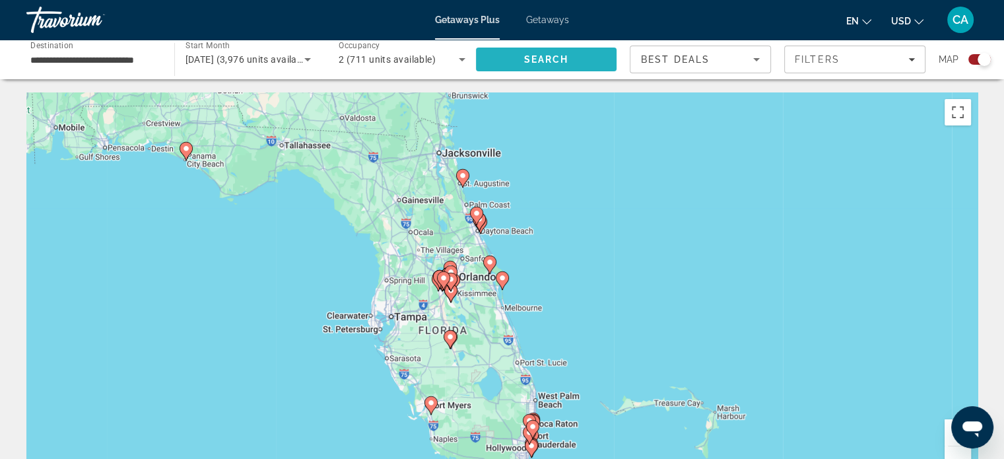
click at [527, 57] on span "Search" at bounding box center [546, 59] width 45 height 11
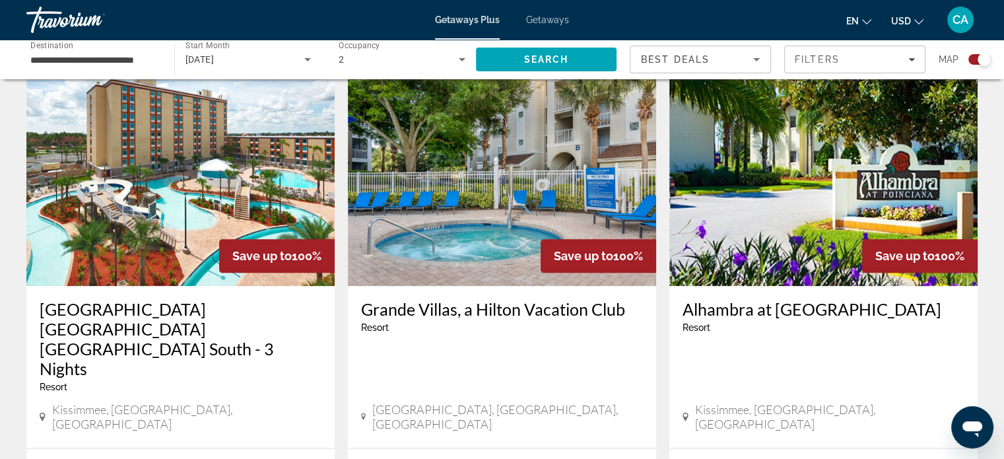
scroll to position [1453, 0]
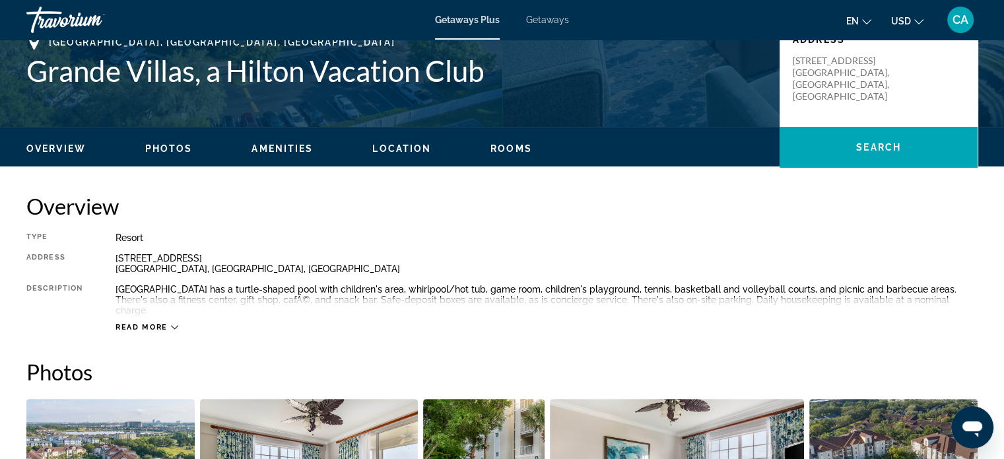
scroll to position [291, 0]
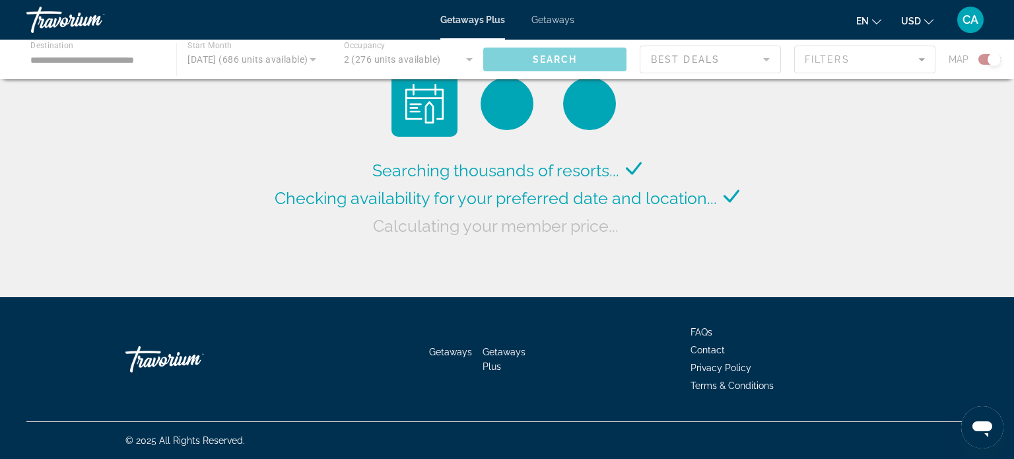
drag, startPoint x: 864, startPoint y: 230, endPoint x: 890, endPoint y: 229, distance: 26.4
click at [890, 229] on div "Searching thousands of resorts... Checking availability for your preferred date…" at bounding box center [507, 152] width 1014 height 304
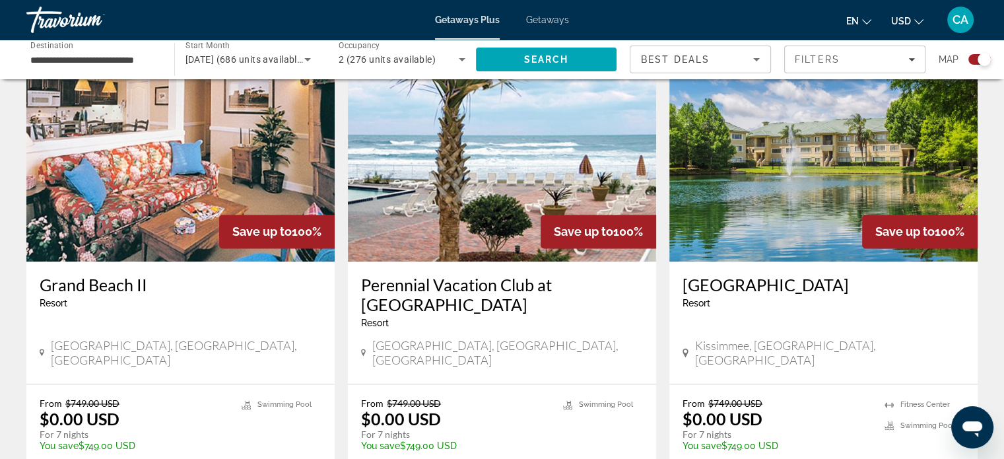
scroll to position [2145, 0]
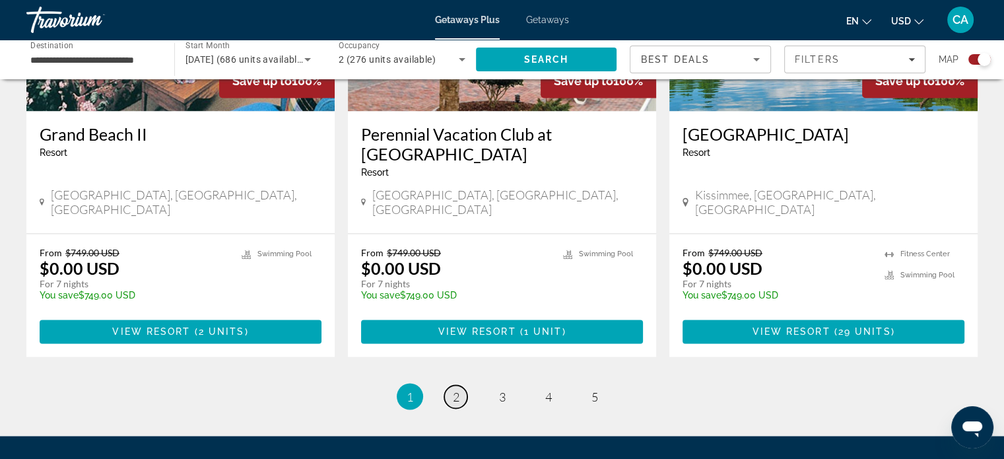
click at [460, 385] on link "page 2" at bounding box center [455, 396] width 23 height 23
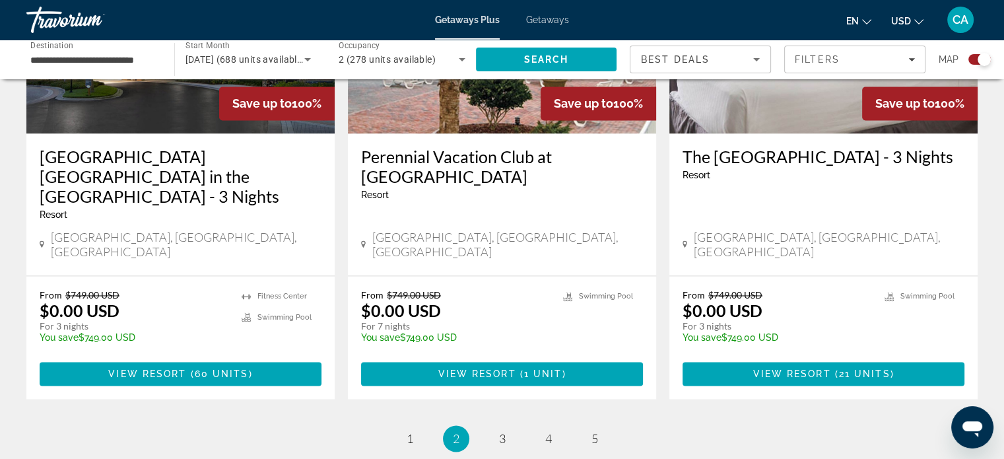
scroll to position [2079, 0]
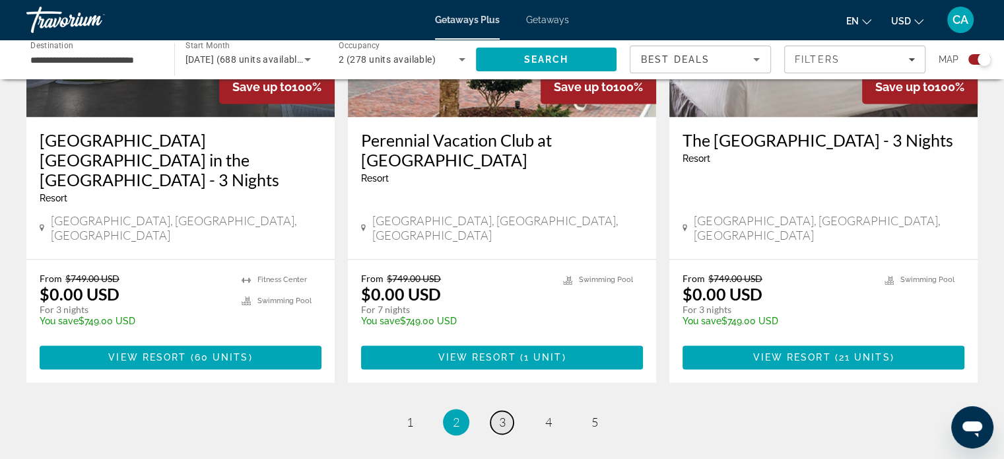
click at [499, 415] on span "3" at bounding box center [502, 422] width 7 height 15
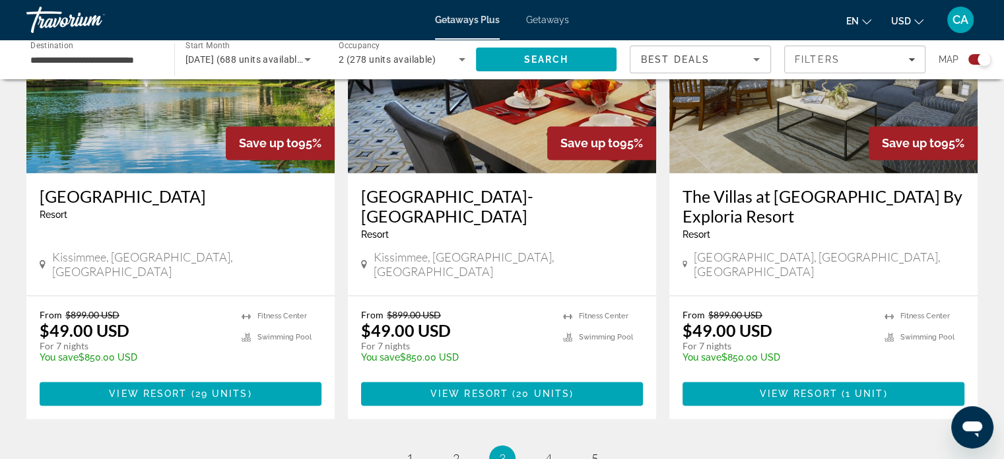
scroll to position [2036, 0]
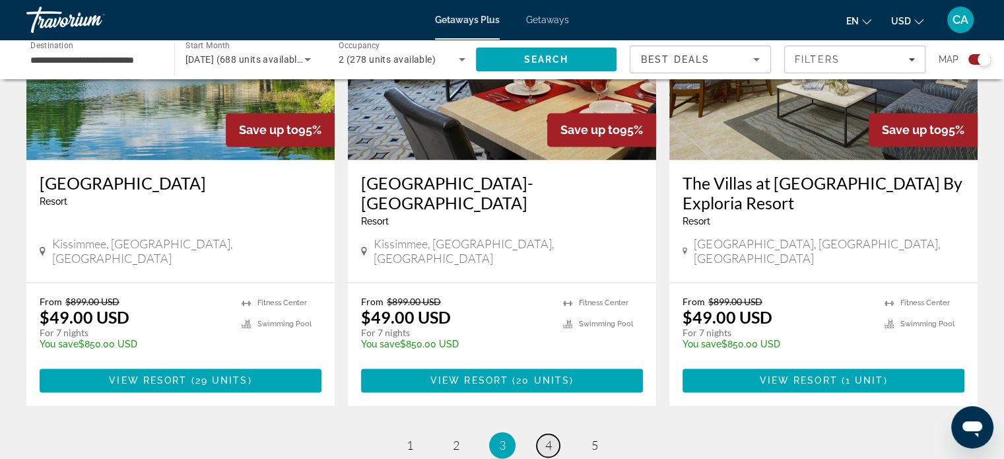
click at [558, 434] on link "page 4" at bounding box center [548, 445] width 23 height 23
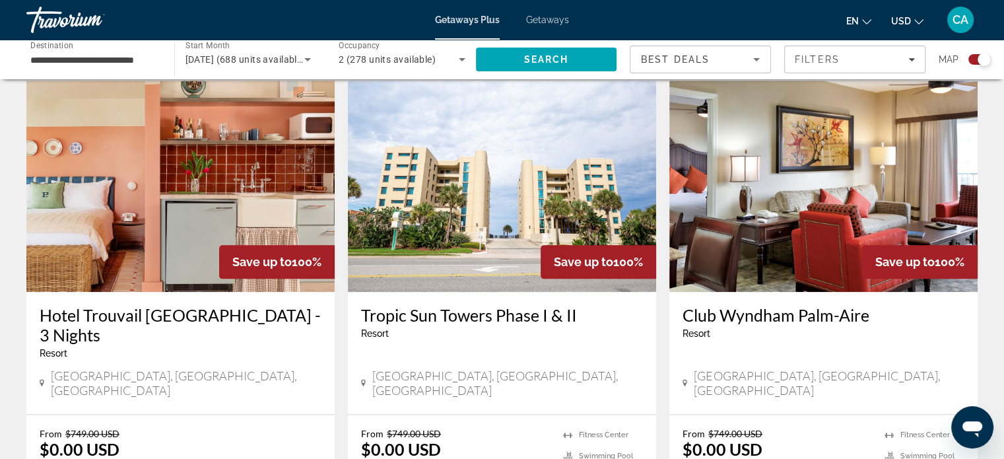
scroll to position [1490, 0]
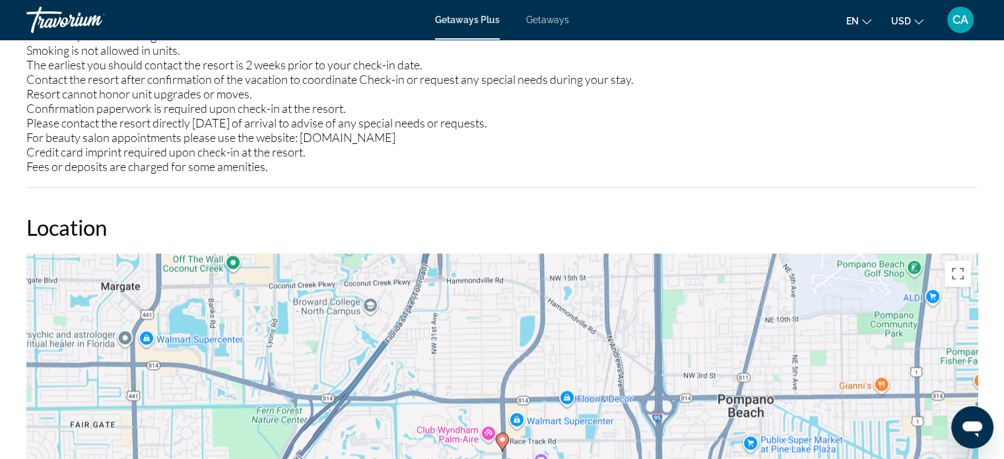
scroll to position [1741, 0]
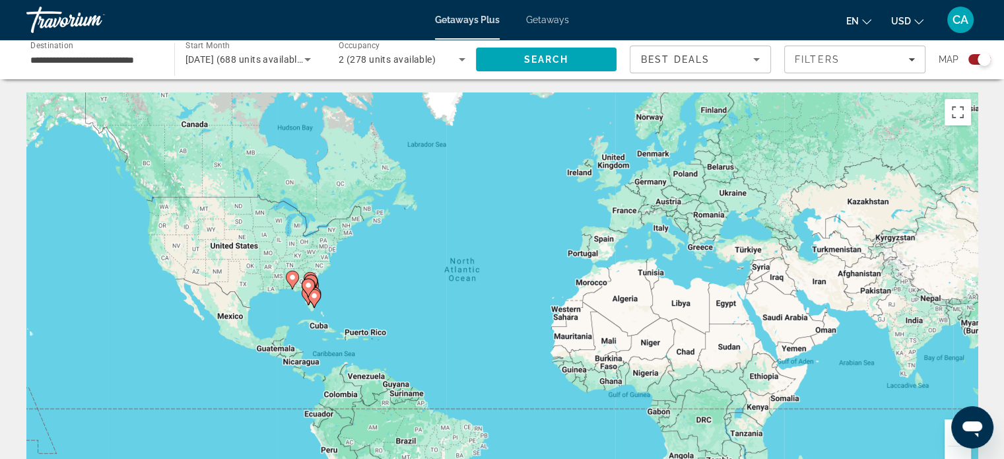
click at [132, 60] on input "**********" at bounding box center [93, 60] width 127 height 16
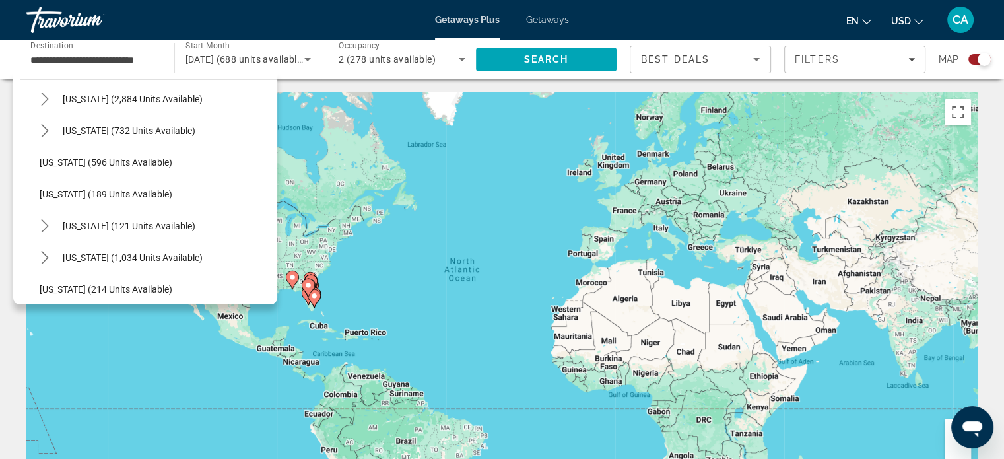
scroll to position [862, 0]
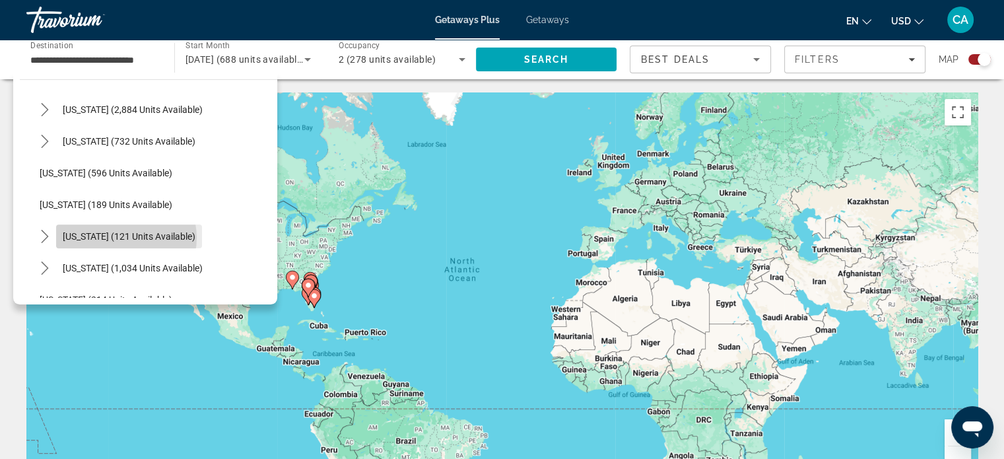
click at [121, 237] on span "[US_STATE] (121 units available)" at bounding box center [129, 236] width 133 height 11
type input "**********"
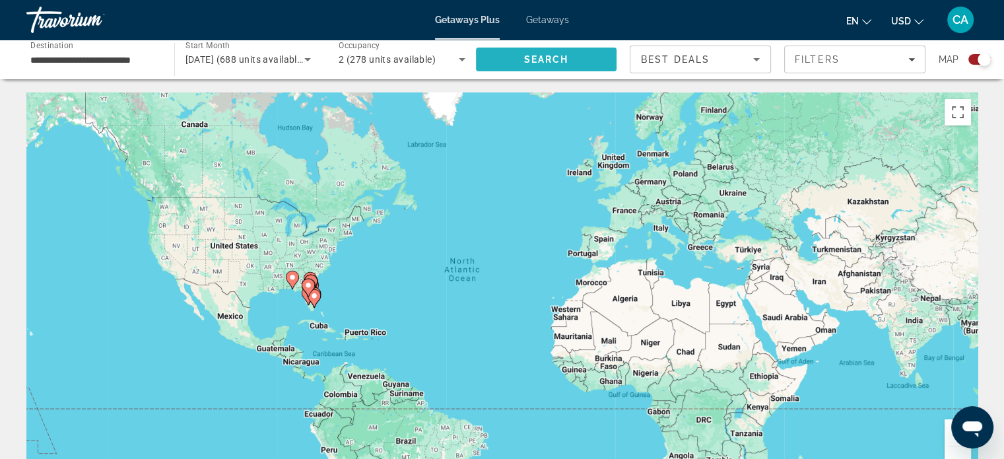
click at [535, 63] on span "Search" at bounding box center [546, 59] width 45 height 11
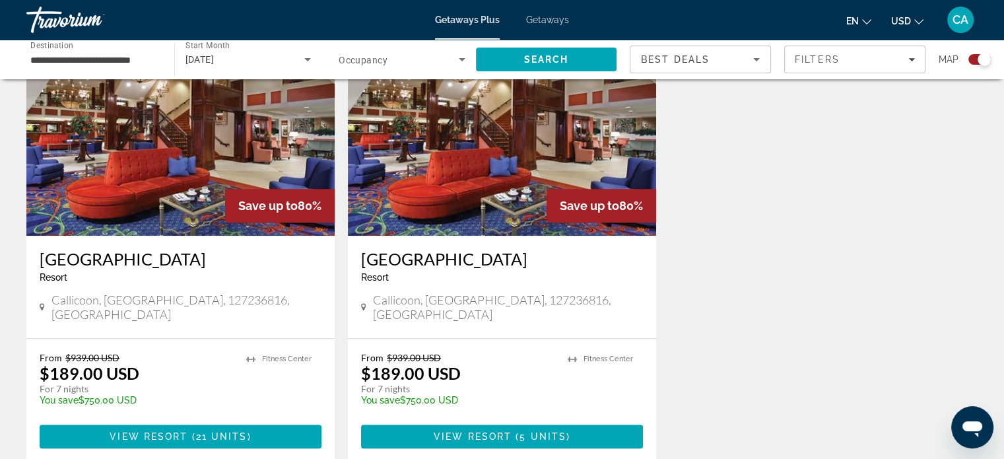
scroll to position [512, 0]
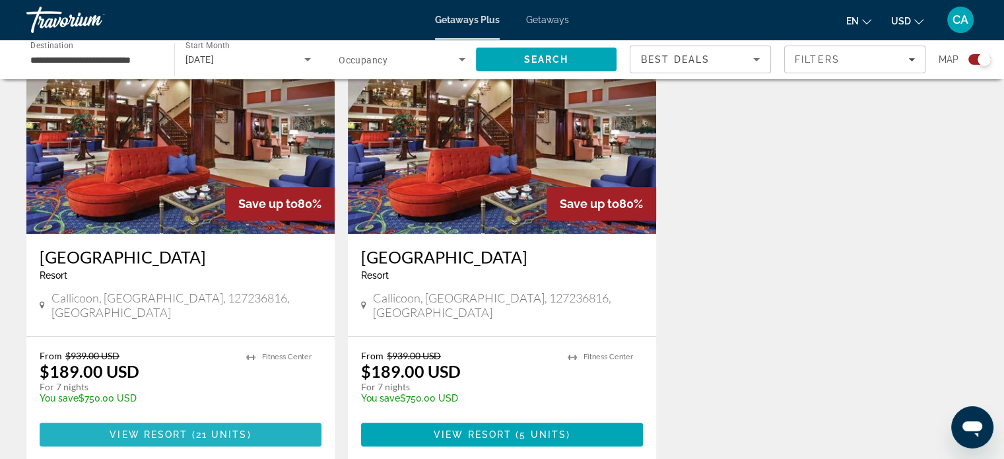
click at [231, 419] on span "Main content" at bounding box center [181, 435] width 282 height 32
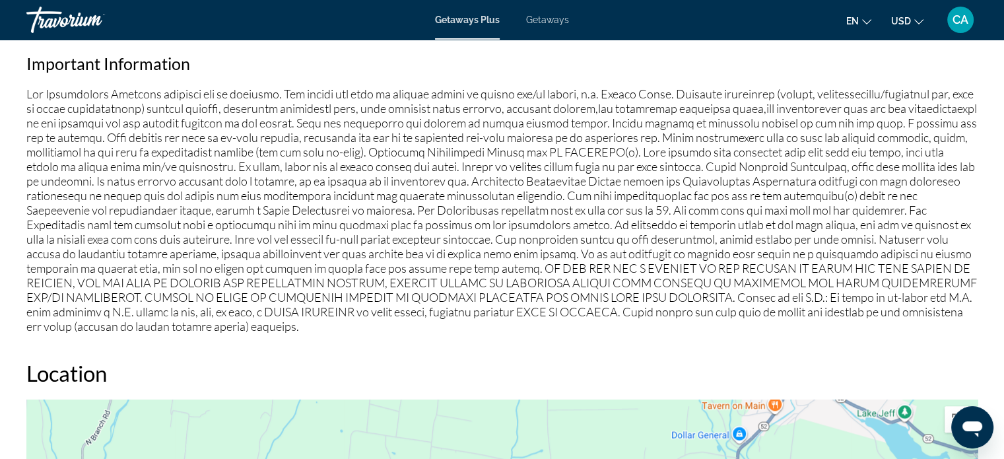
scroll to position [867, 0]
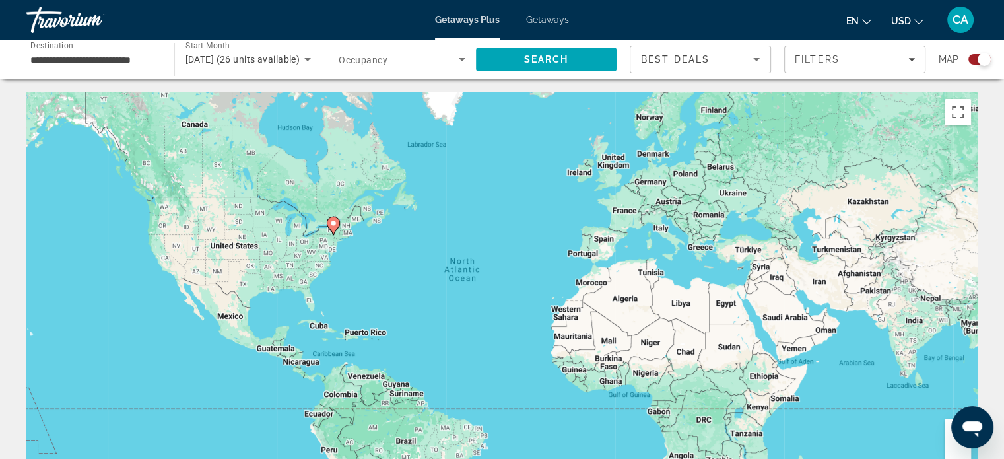
click at [140, 65] on input "**********" at bounding box center [93, 60] width 127 height 16
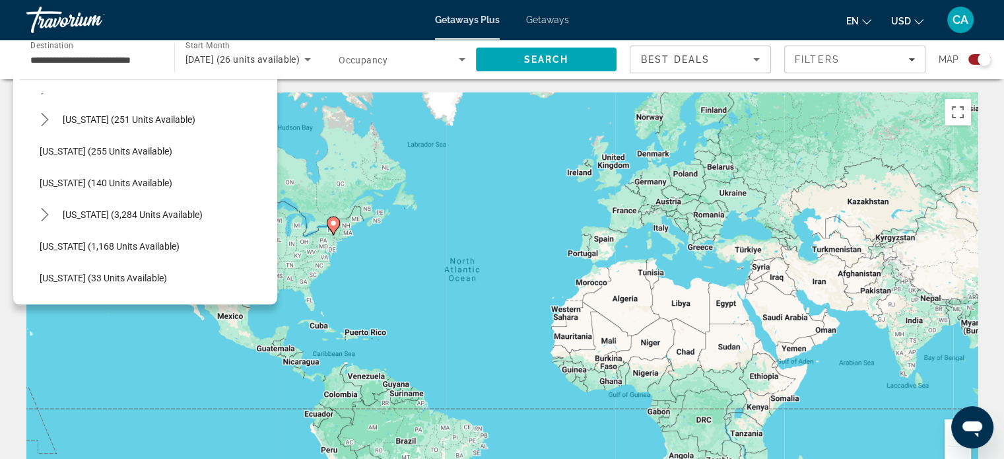
scroll to position [1117, 0]
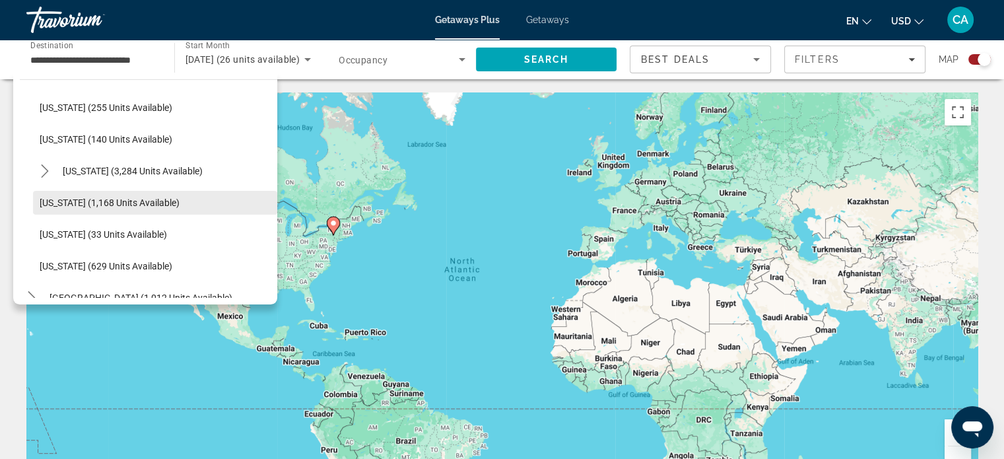
click at [143, 197] on span "[US_STATE] (1,168 units available)" at bounding box center [110, 202] width 140 height 11
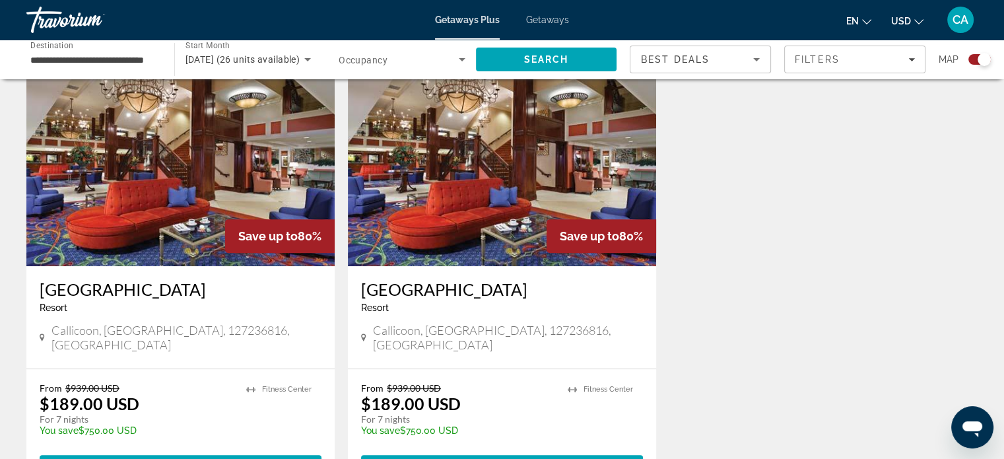
scroll to position [475, 0]
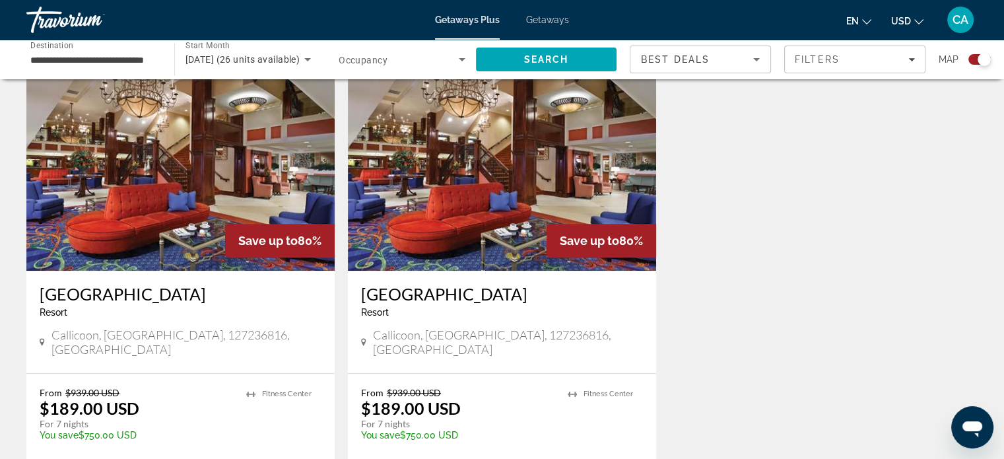
click at [458, 55] on icon "Search widget" at bounding box center [462, 60] width 16 height 16
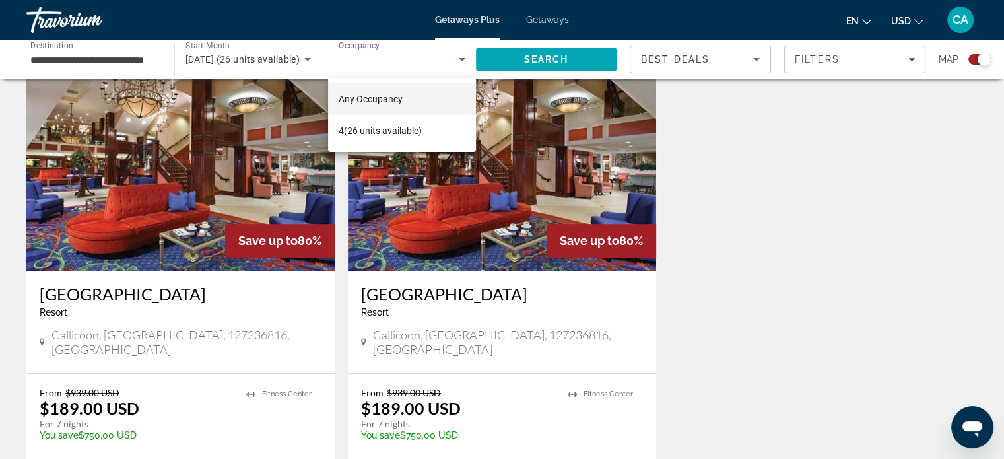
click at [534, 55] on div at bounding box center [502, 229] width 1004 height 459
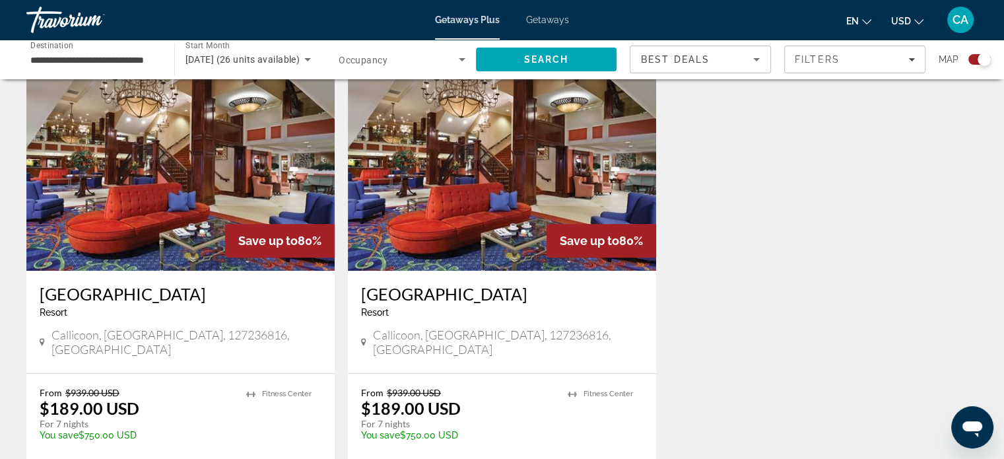
click at [534, 55] on span "Search" at bounding box center [546, 59] width 45 height 11
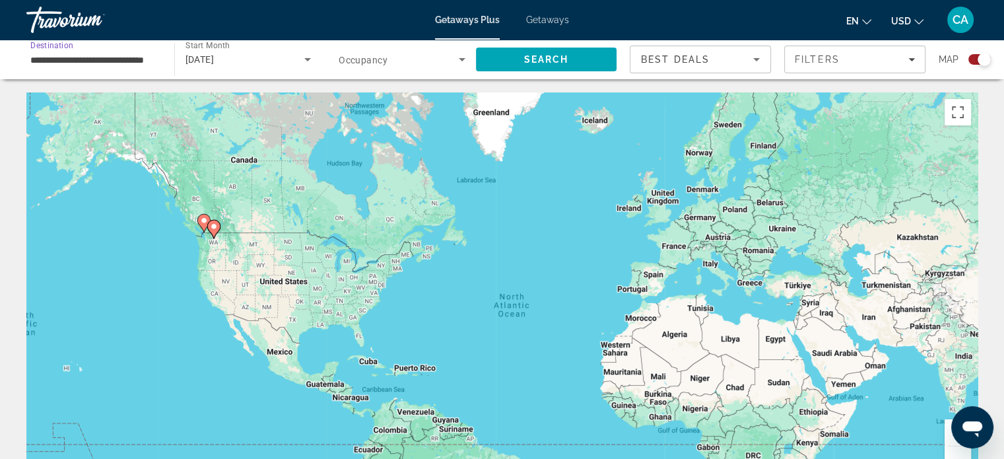
click at [148, 63] on input "**********" at bounding box center [93, 60] width 127 height 16
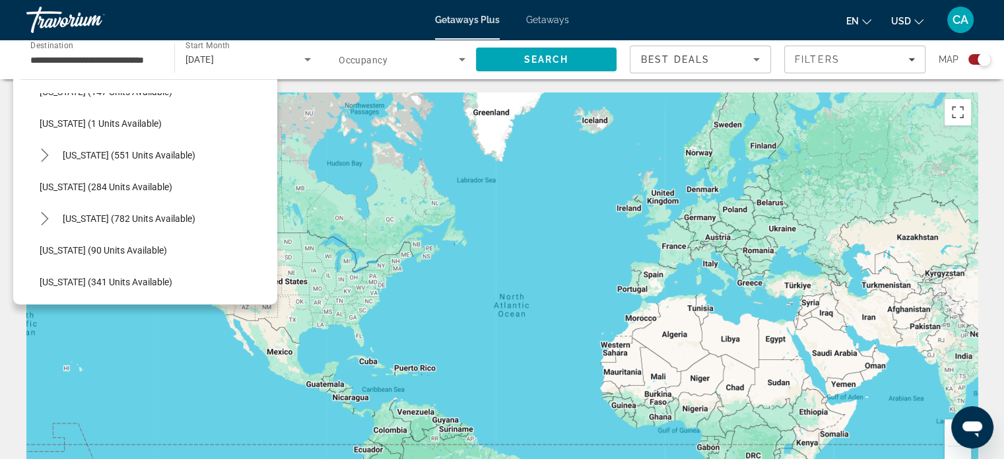
scroll to position [417, 0]
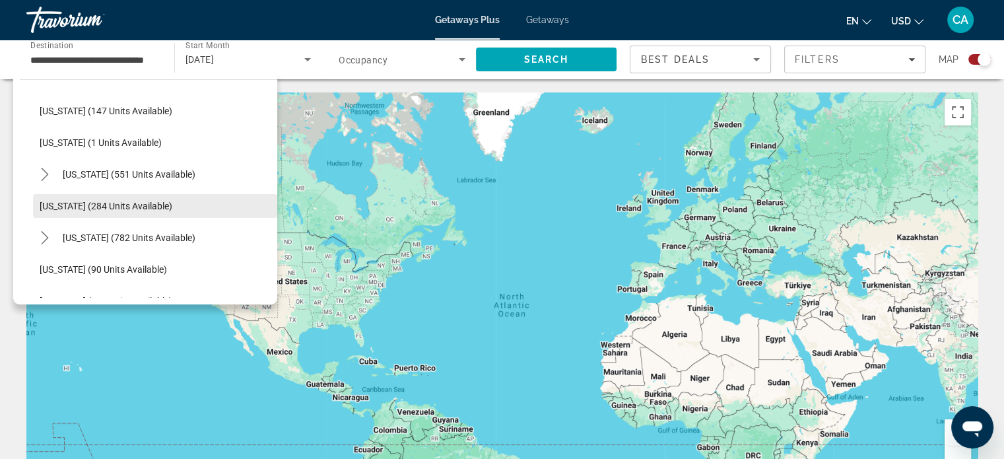
click at [163, 207] on span "[US_STATE] (284 units available)" at bounding box center [106, 206] width 133 height 11
type input "**********"
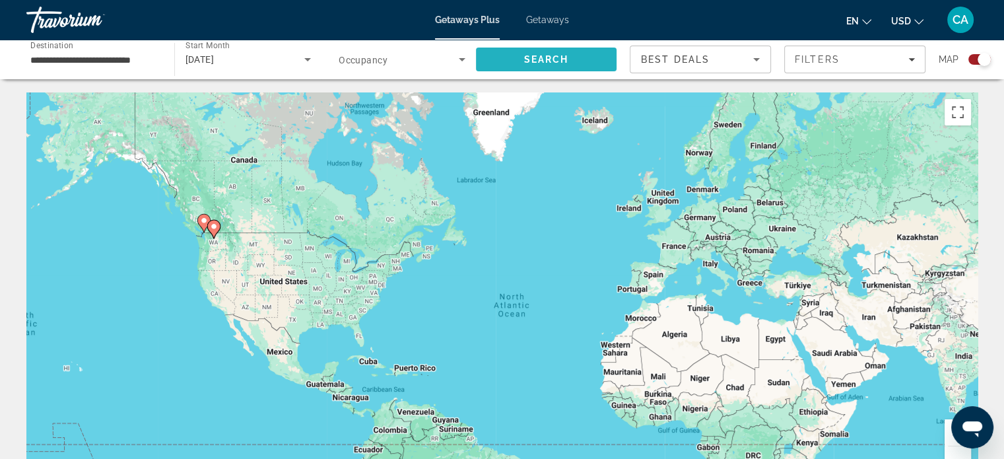
click at [557, 52] on span "Search" at bounding box center [546, 60] width 141 height 32
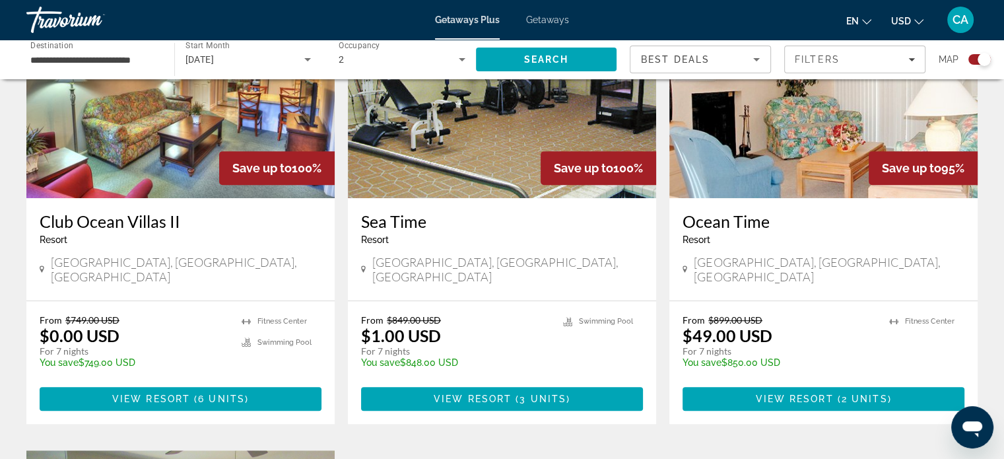
scroll to position [560, 0]
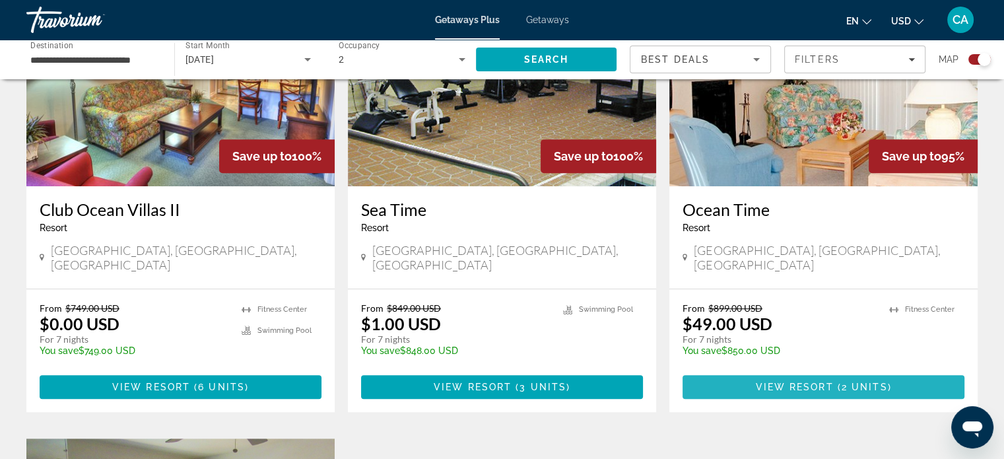
click at [870, 382] on span "2 units" at bounding box center [865, 387] width 46 height 11
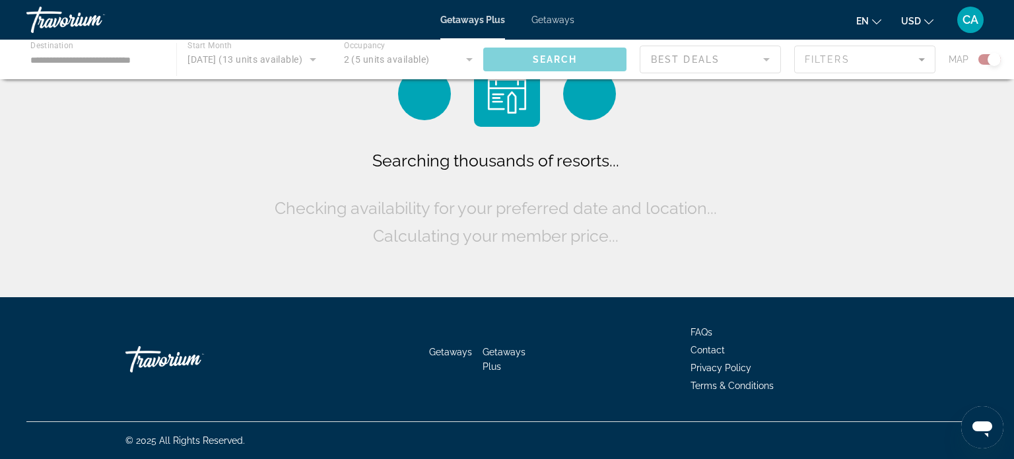
click at [108, 59] on div "Main content" at bounding box center [507, 60] width 1014 height 40
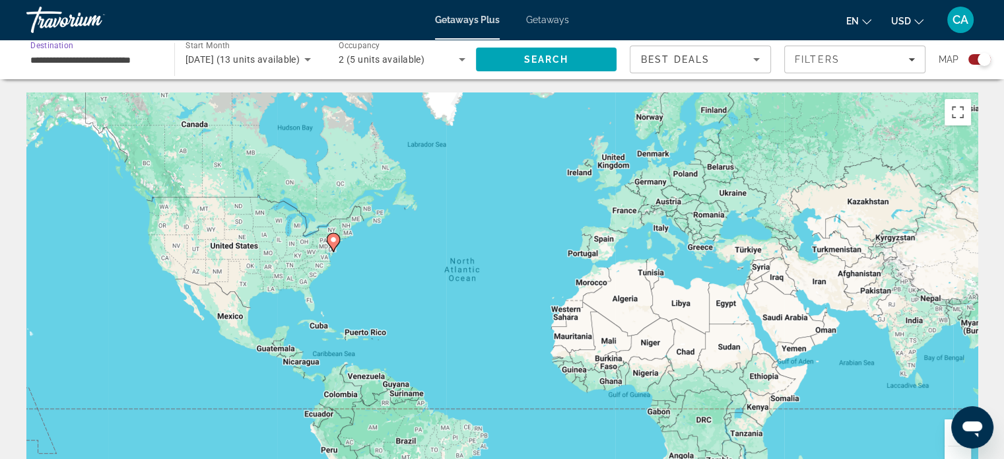
click at [108, 59] on input "**********" at bounding box center [93, 60] width 127 height 16
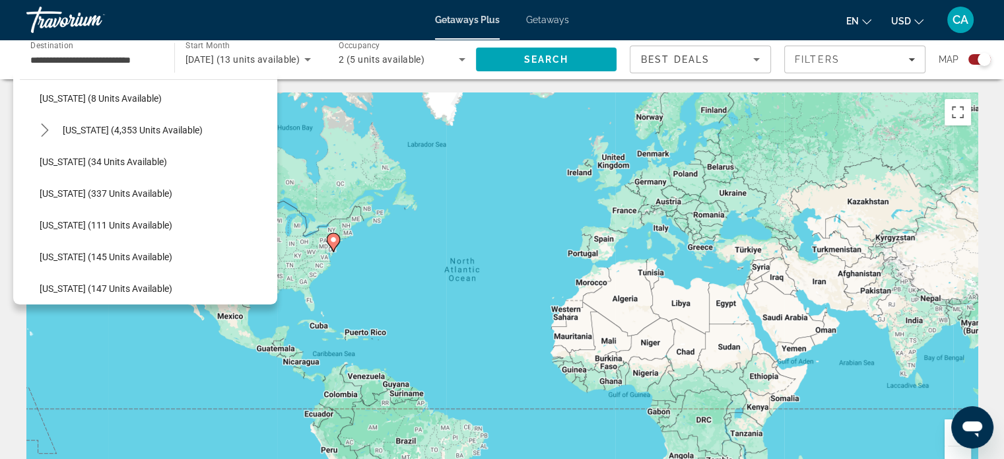
scroll to position [230, 0]
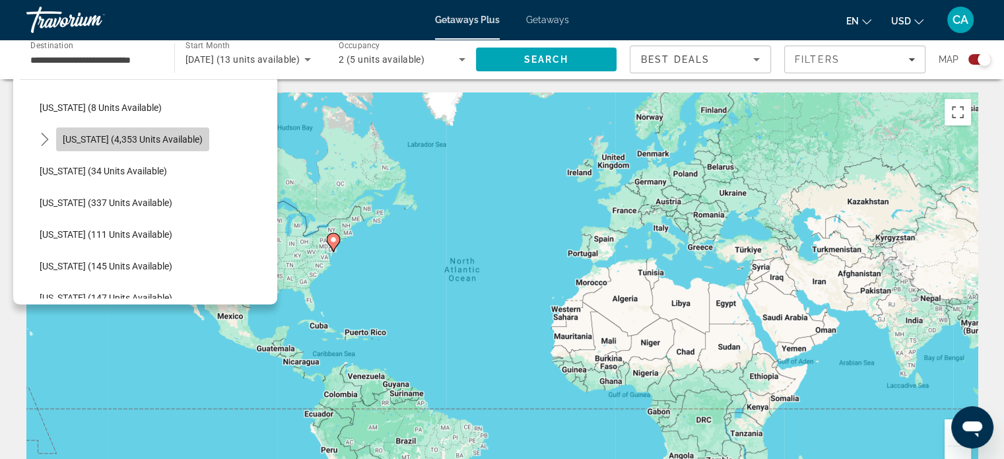
click at [156, 135] on span "[US_STATE] (4,353 units available)" at bounding box center [133, 139] width 140 height 11
type input "**********"
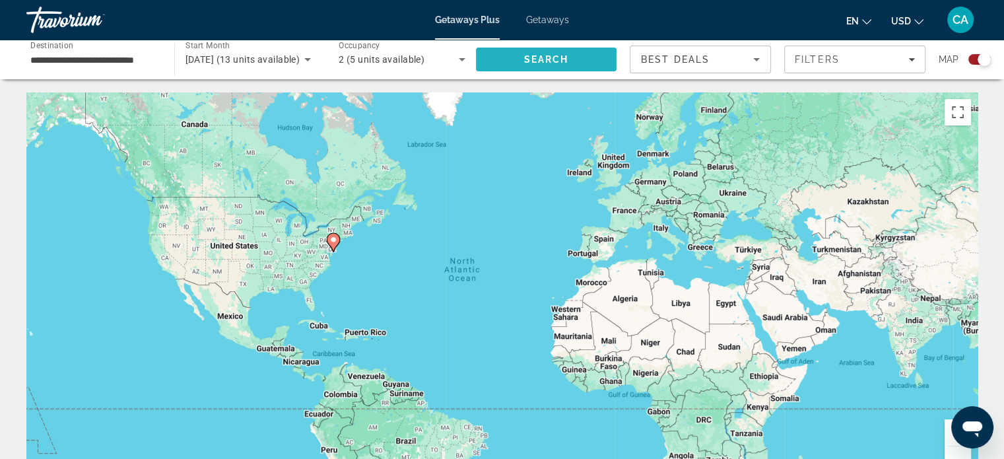
click at [559, 63] on span "Search" at bounding box center [546, 59] width 45 height 11
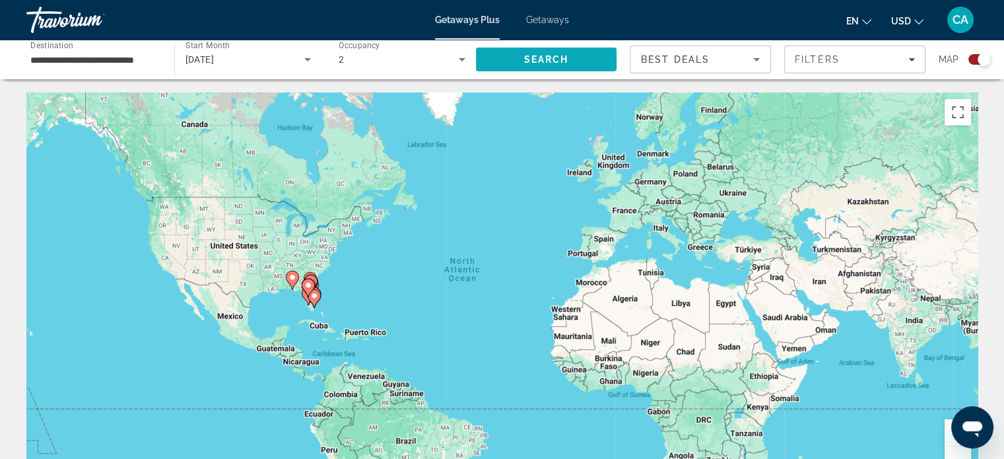
click at [552, 60] on span "Search" at bounding box center [546, 59] width 45 height 11
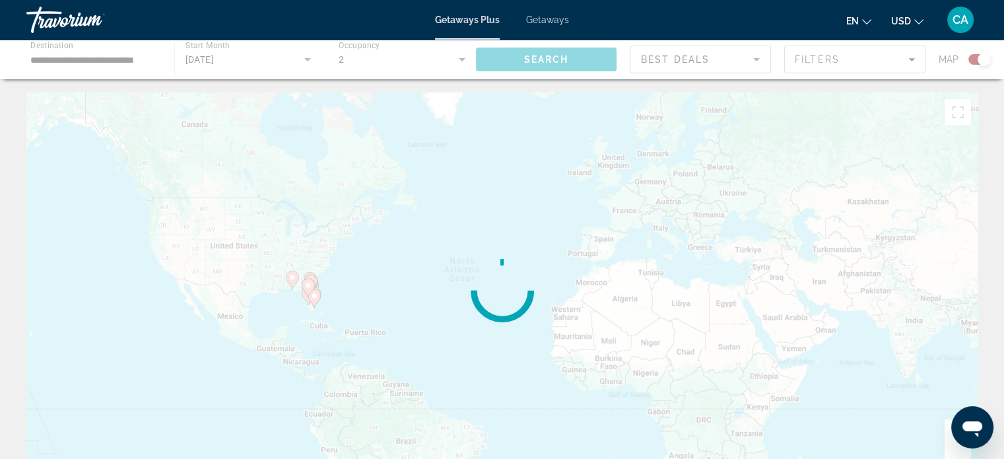
click at [552, 60] on div "Main content" at bounding box center [502, 60] width 1004 height 40
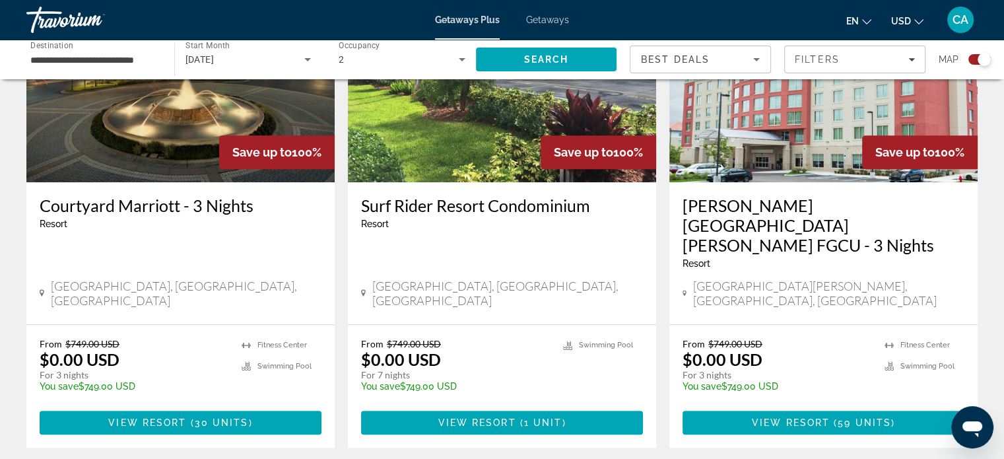
scroll to position [485, 0]
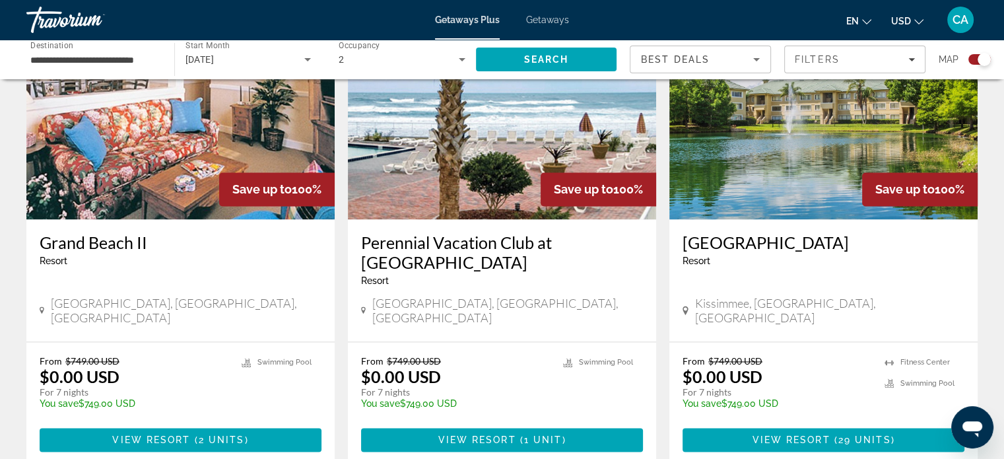
scroll to position [2018, 0]
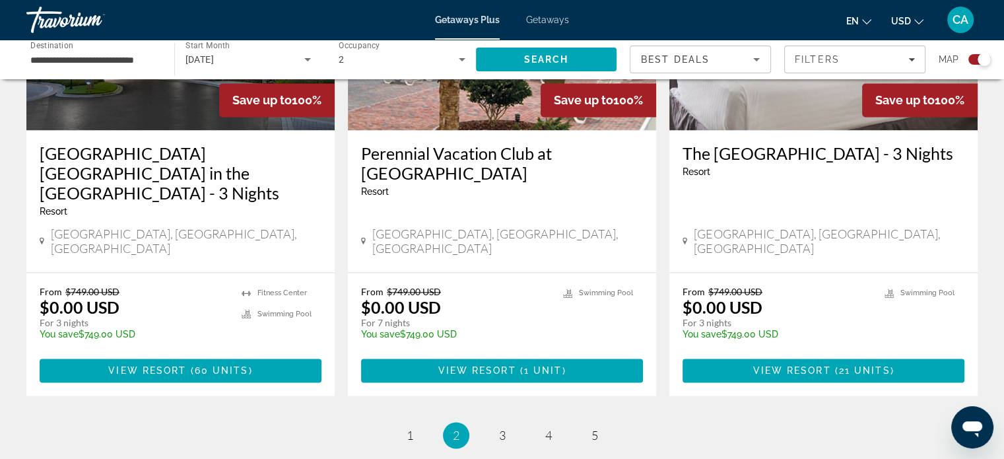
scroll to position [2070, 0]
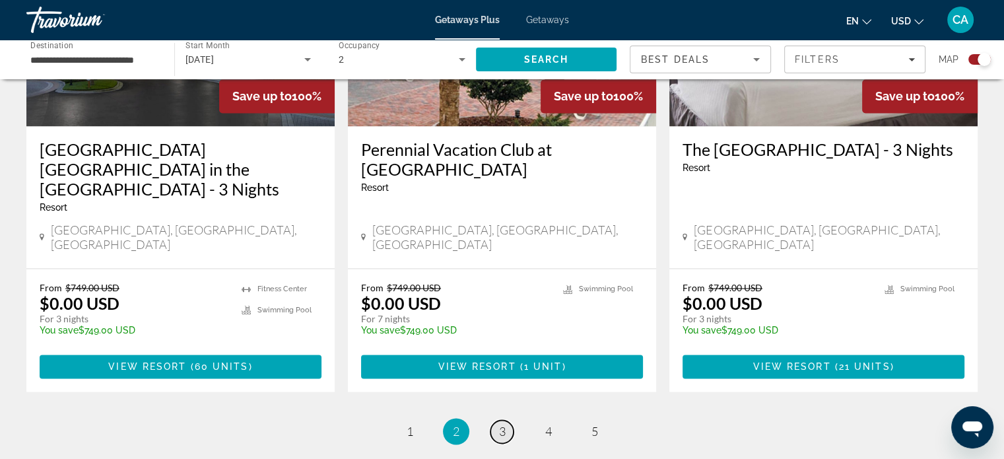
click at [506, 420] on link "page 3" at bounding box center [502, 431] width 23 height 23
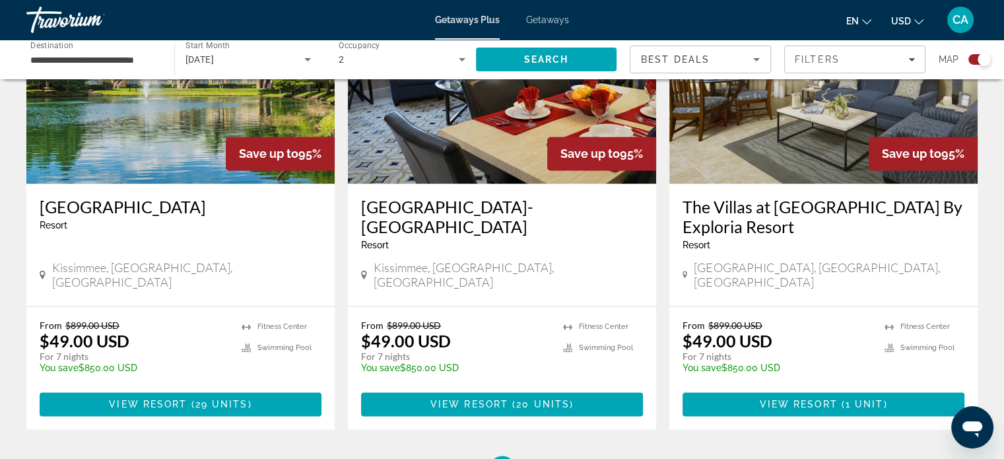
scroll to position [2032, 0]
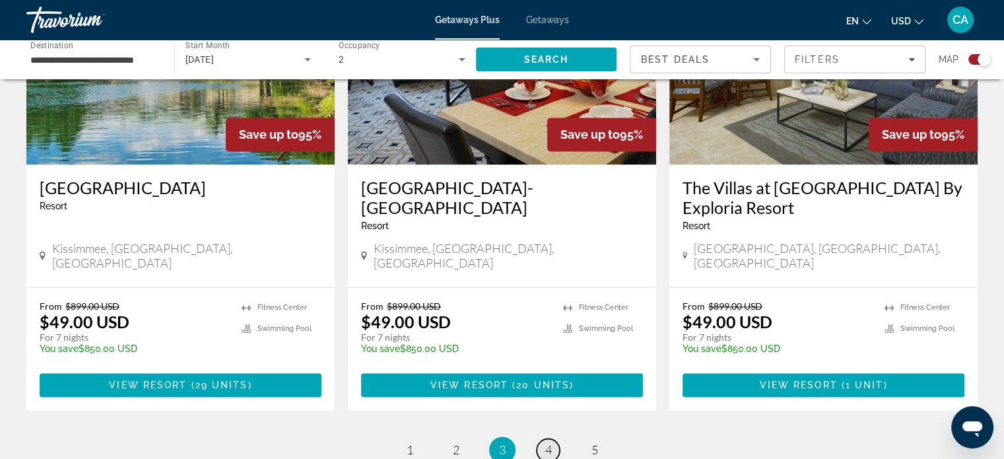
click at [548, 442] on span "4" at bounding box center [548, 449] width 7 height 15
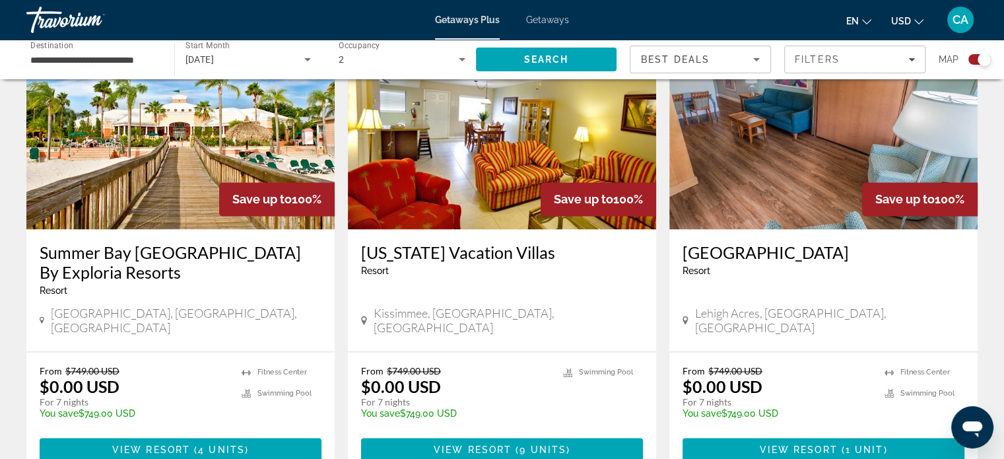
scroll to position [2118, 0]
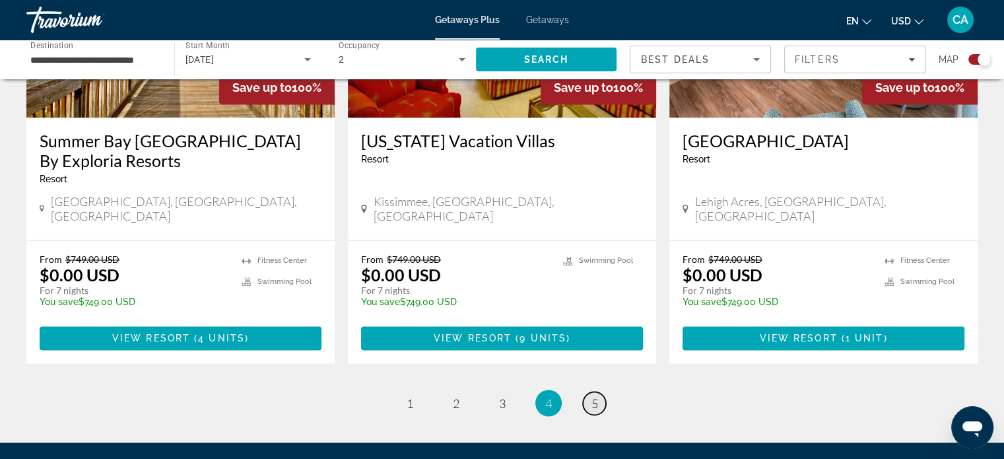
click at [603, 392] on link "page 5" at bounding box center [594, 403] width 23 height 23
